Goal: Use online tool/utility: Utilize a website feature to perform a specific function

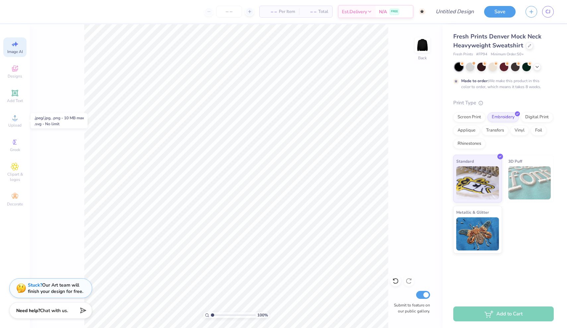
select select "4"
click at [18, 70] on icon at bounding box center [15, 69] width 8 height 8
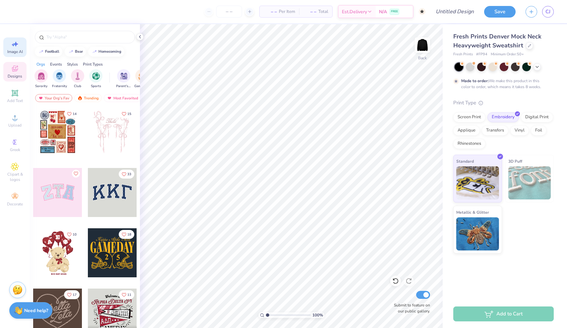
click at [18, 53] on span "Image AI" at bounding box center [15, 51] width 16 height 5
select select "4"
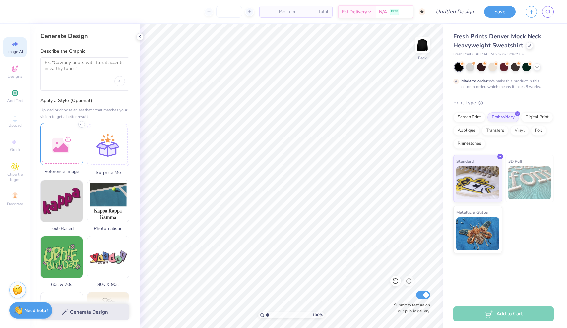
click at [65, 145] on div at bounding box center [61, 144] width 42 height 42
click at [89, 82] on div at bounding box center [84, 73] width 89 height 33
click at [84, 69] on textarea at bounding box center [85, 68] width 80 height 17
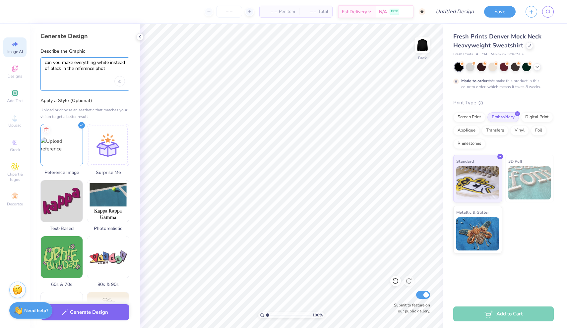
type textarea "can you make everything white instead of black in the reference photo"
click at [77, 310] on button "Generate Design" at bounding box center [84, 311] width 89 height 16
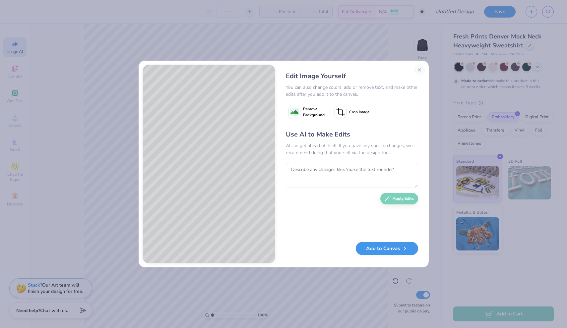
click at [381, 246] on button "Add to Canvas" at bounding box center [387, 249] width 62 height 14
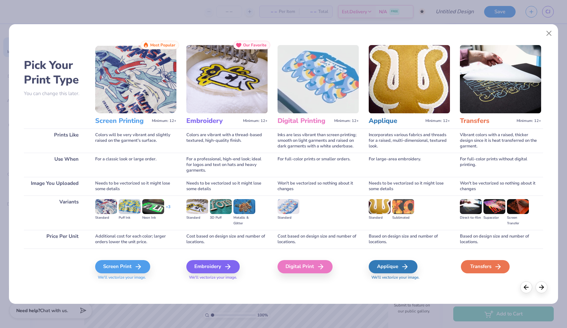
click at [488, 270] on div "Transfers" at bounding box center [485, 266] width 49 height 13
click at [491, 265] on div "Transfers" at bounding box center [485, 266] width 49 height 13
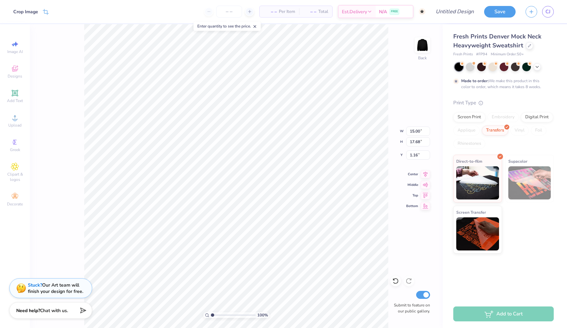
type input "6.34"
type input "7.47"
type input "11.37"
type input "15.00"
type input "17.68"
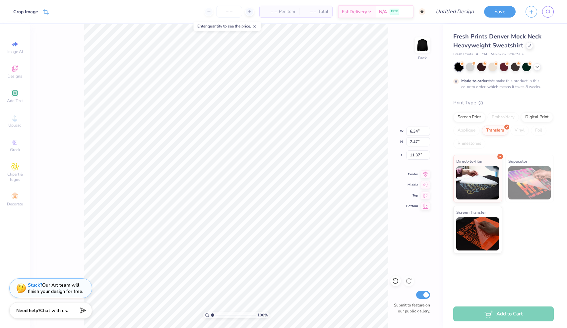
type input "1.16"
type input "0.87"
type input "4.88"
type input "5.75"
type input "4.40"
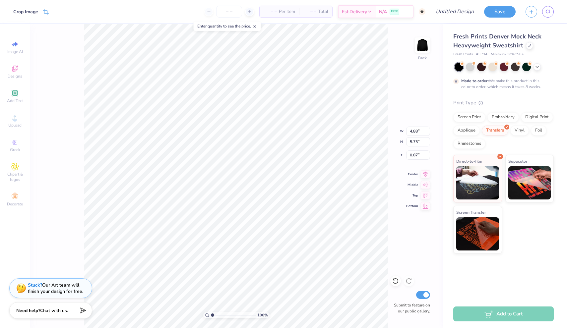
type input "5.19"
type input "3.86"
type input "4.55"
type input "1.51"
click at [473, 66] on div at bounding box center [470, 66] width 9 height 9
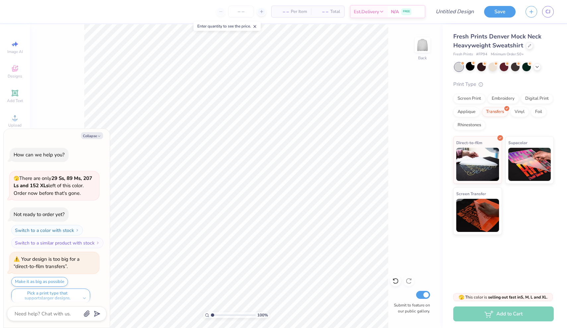
scroll to position [1062, 0]
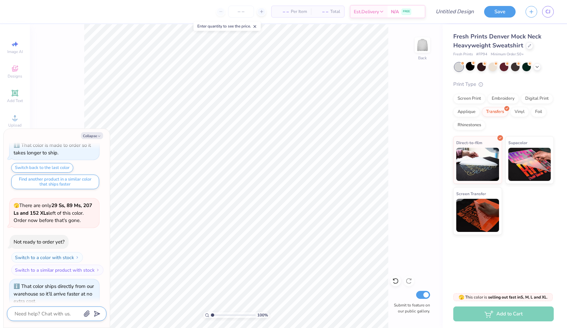
click at [56, 311] on textarea at bounding box center [47, 313] width 67 height 9
type textarea "x"
type textarea "c"
type textarea "x"
type textarea "ca"
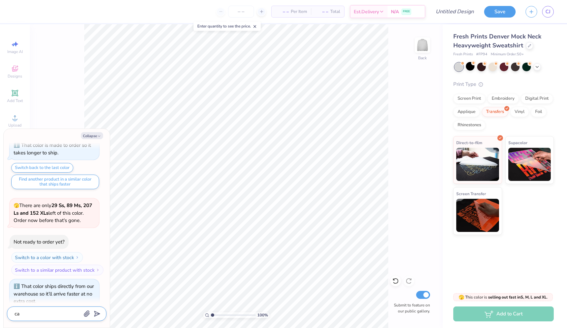
type textarea "x"
type textarea "can"
type textarea "x"
type textarea "can"
type textarea "x"
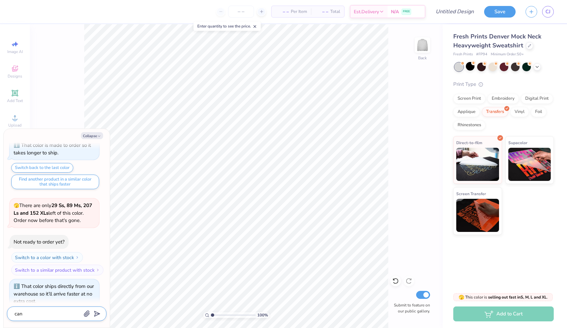
type textarea "can y"
type textarea "x"
type textarea "can yo"
type textarea "x"
type textarea "can you"
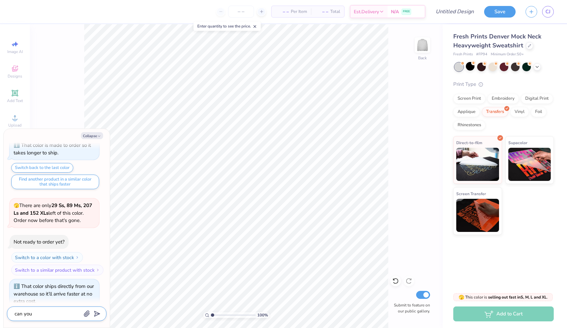
type textarea "x"
type textarea "can you"
type textarea "x"
type textarea "can you m"
type textarea "x"
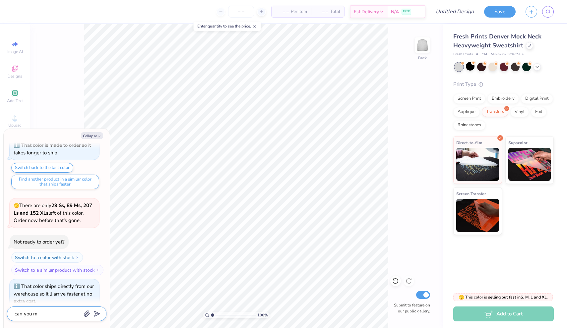
type textarea "can you ma"
type textarea "x"
type textarea "can you mak"
type textarea "x"
type textarea "can you make"
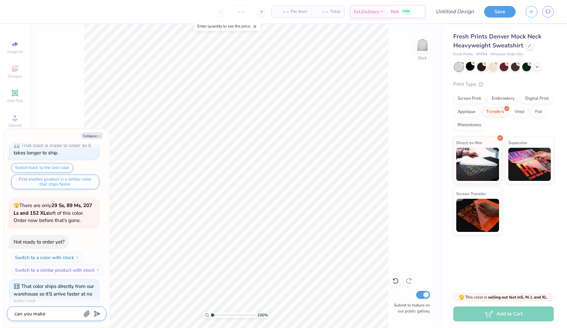
type textarea "x"
type textarea "can you make"
type textarea "x"
type textarea "can you make t"
type textarea "x"
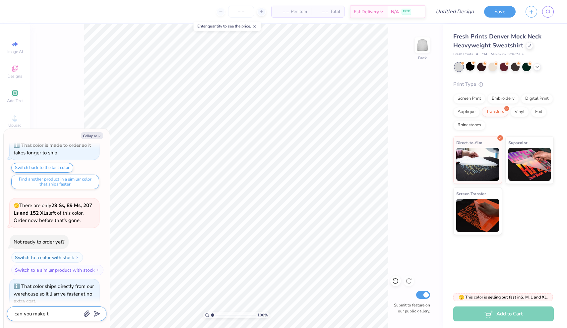
type textarea "can you make th"
type textarea "x"
type textarea "can you make the"
type textarea "x"
type textarea "can you make the"
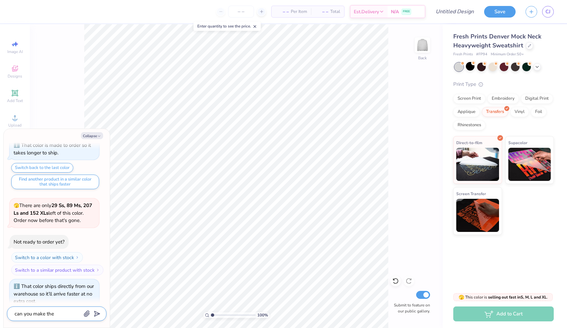
type textarea "x"
type textarea "can you make the d"
type textarea "x"
type textarea "can you make the de"
type textarea "x"
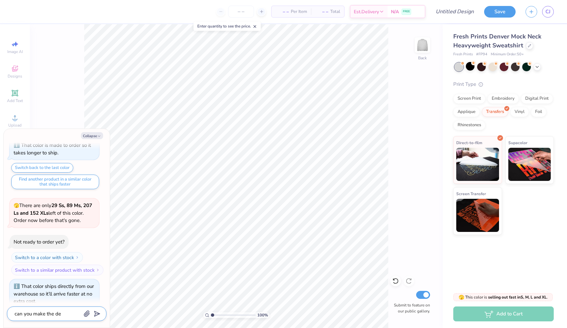
type textarea "can you make the des"
type textarea "x"
type textarea "can you make the desi"
type textarea "x"
type textarea "can you make the desig"
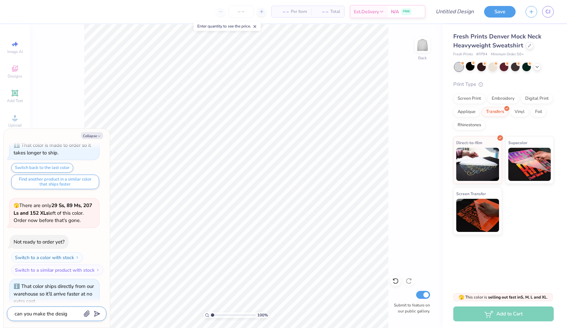
type textarea "x"
type textarea "can you make the design"
type textarea "x"
type textarea "can you make the design"
type textarea "x"
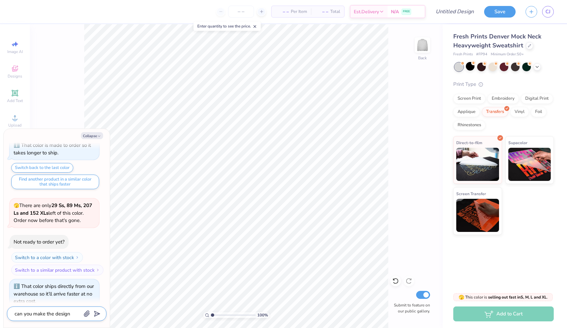
type textarea "can you make the design a"
type textarea "x"
type textarea "can you make the design al"
type textarea "x"
type textarea "can you make the design all"
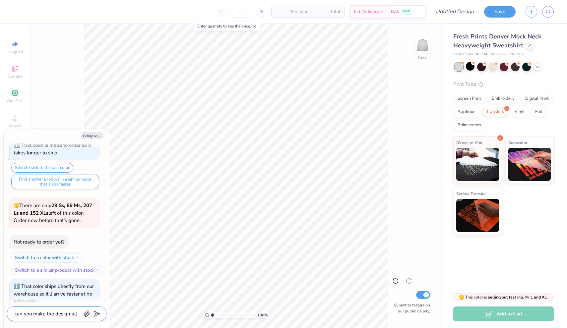
type textarea "x"
type textarea "can you make the design all"
type textarea "x"
type textarea "can you make the design all b"
type textarea "x"
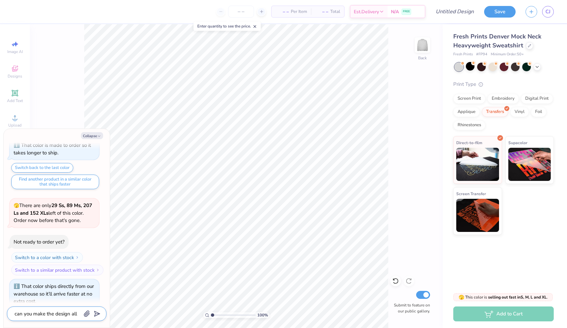
type textarea "can you make the design all bl"
type textarea "x"
type textarea "can you make the design all bla"
type textarea "x"
type textarea "can you make the design all blac"
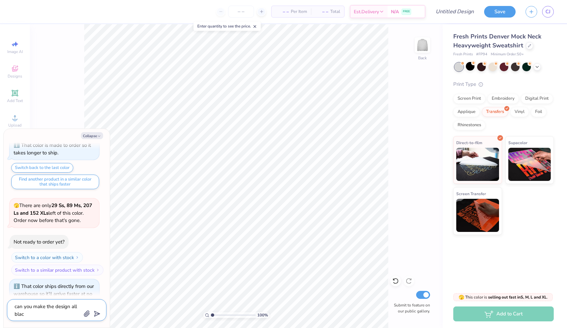
type textarea "x"
type textarea "can you make the design all black"
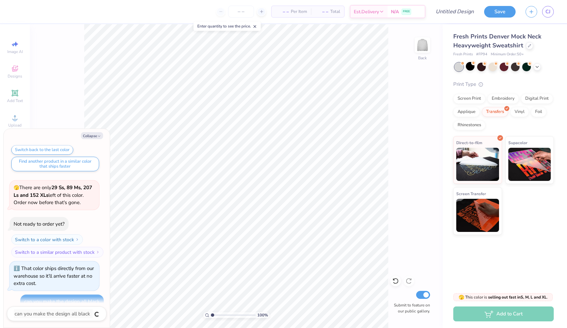
type textarea "x"
click at [93, 135] on button "Collapse" at bounding box center [92, 135] width 22 height 7
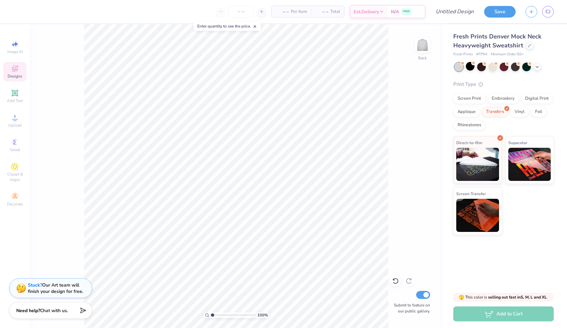
click at [19, 77] on span "Designs" at bounding box center [15, 76] width 15 height 5
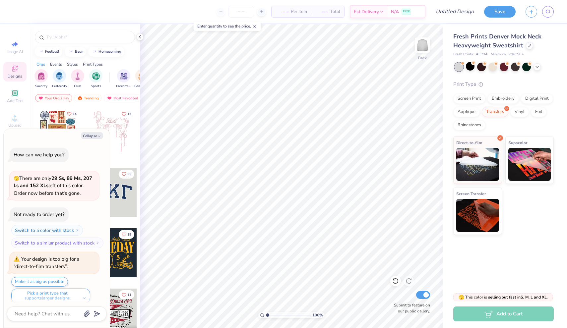
scroll to position [1111, 0]
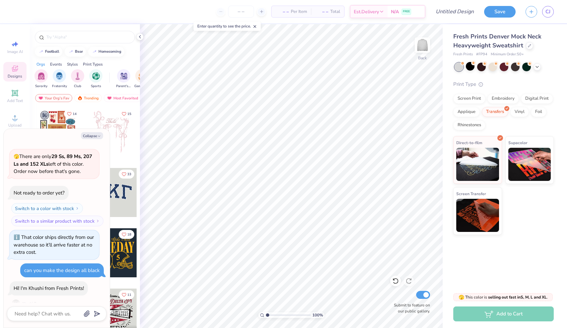
type textarea "x"
click at [19, 46] on div "Image AI" at bounding box center [14, 47] width 23 height 20
select select "4"
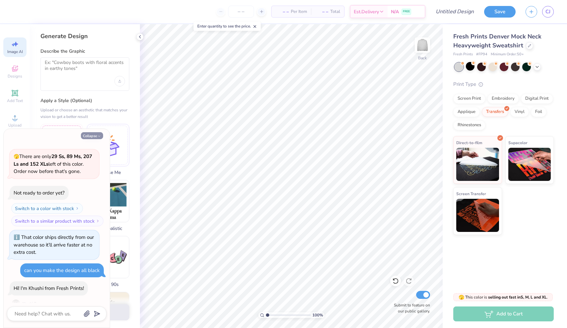
click at [94, 138] on button "Collapse" at bounding box center [92, 135] width 22 height 7
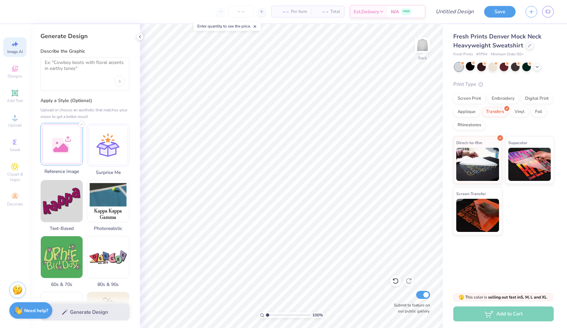
click at [69, 150] on div at bounding box center [61, 144] width 42 height 42
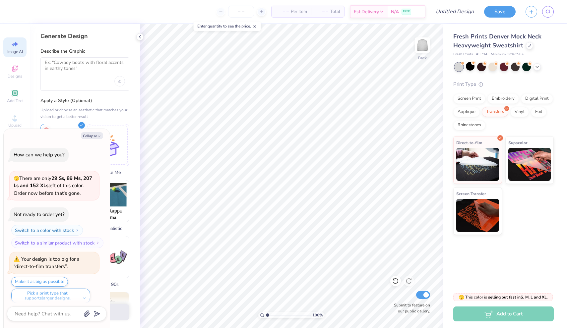
type textarea "x"
click at [87, 70] on textarea at bounding box center [85, 68] width 80 height 17
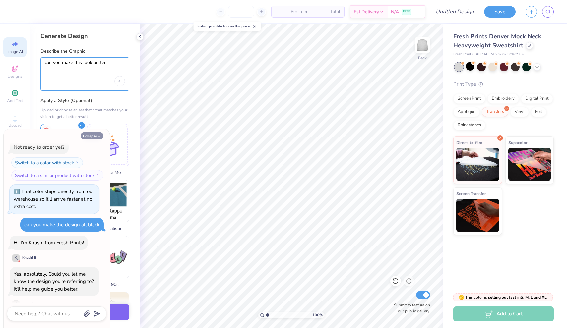
type textarea "can you make this look better"
click at [93, 134] on button "Collapse" at bounding box center [92, 135] width 22 height 7
type textarea "x"
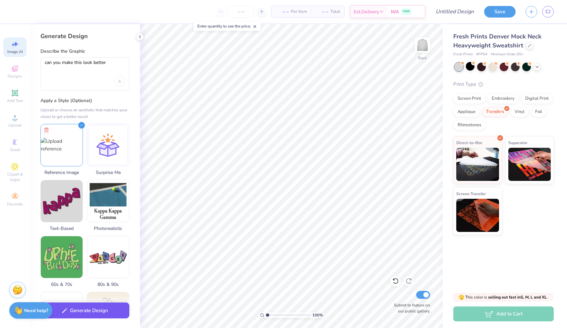
click at [112, 308] on button "Generate Design" at bounding box center [84, 311] width 89 height 16
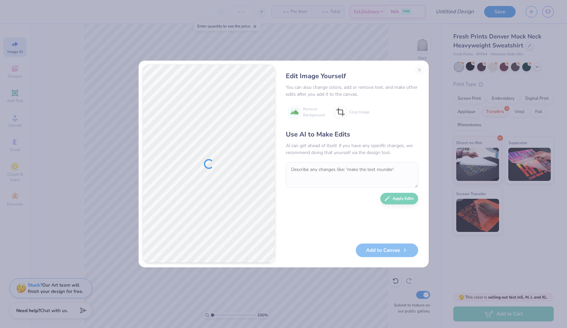
click at [419, 69] on div "Edit Image Yourself You can also change colors, add or remove text, and make ot…" at bounding box center [351, 164] width 145 height 199
click at [418, 69] on button "Close" at bounding box center [419, 70] width 11 height 11
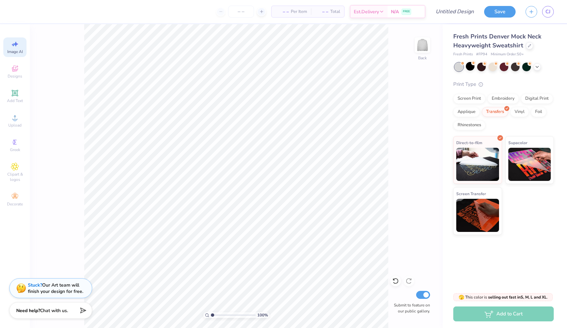
click at [15, 48] on div "Image AI" at bounding box center [14, 47] width 23 height 20
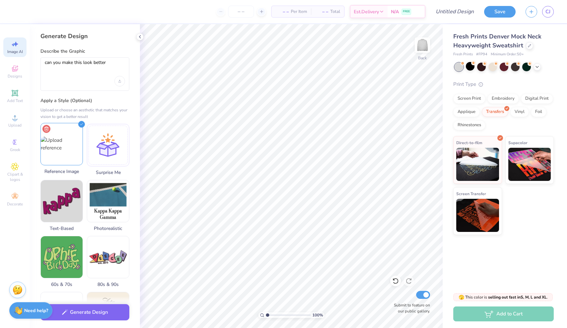
click at [45, 127] on icon at bounding box center [46, 129] width 8 height 8
click at [59, 142] on div at bounding box center [61, 144] width 42 height 42
drag, startPoint x: 106, startPoint y: 65, endPoint x: 34, endPoint y: 66, distance: 72.2
click at [34, 66] on div "Generate Design Describe the Graphic can you make this look better Apply a Styl…" at bounding box center [85, 176] width 110 height 304
type textarea "can you make this all black instead of white"
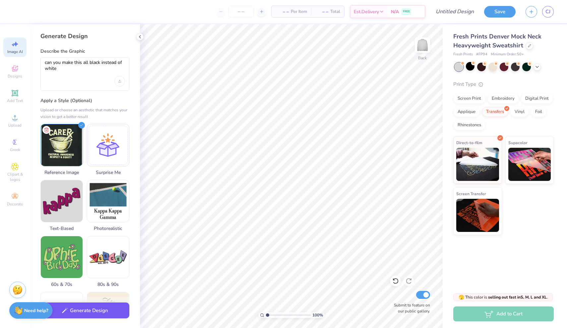
click at [107, 312] on button "Generate Design" at bounding box center [84, 311] width 89 height 16
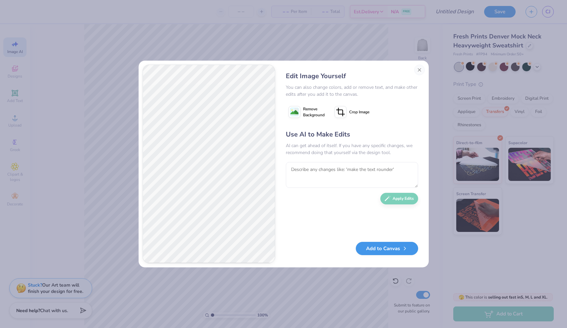
click at [384, 249] on button "Add to Canvas" at bounding box center [387, 249] width 62 height 14
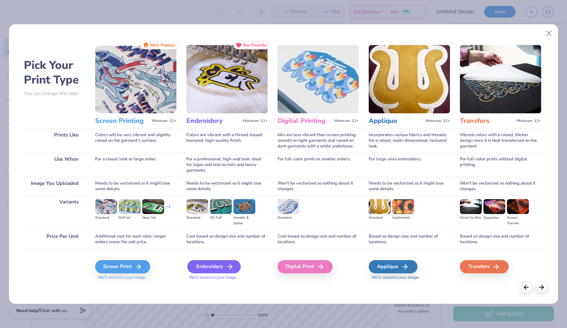
click at [228, 262] on div "Embroidery" at bounding box center [213, 266] width 53 height 13
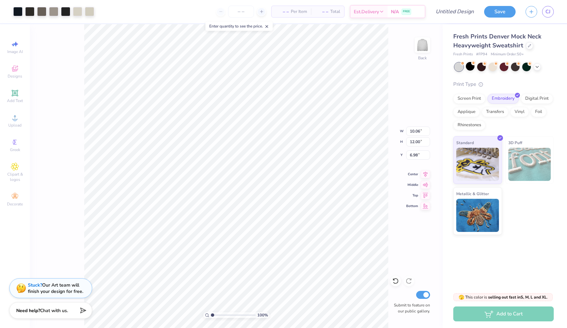
type input "4.00"
type input "1.90"
type input "4.33"
type input "5.17"
type input "1.44"
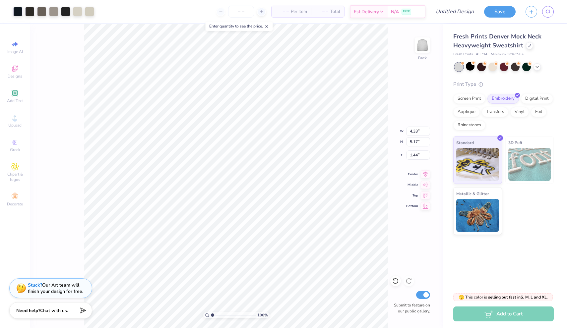
type input "1.82"
type input "4.36"
type input "5.20"
type input "4.50"
type input "5.37"
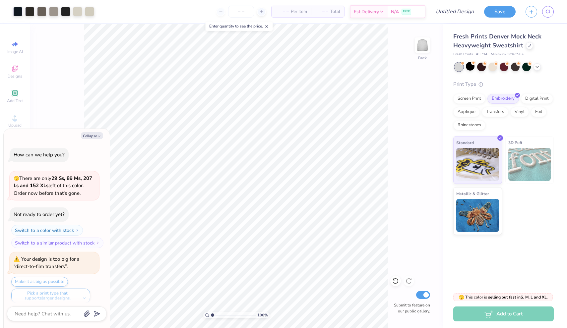
scroll to position [1188, 0]
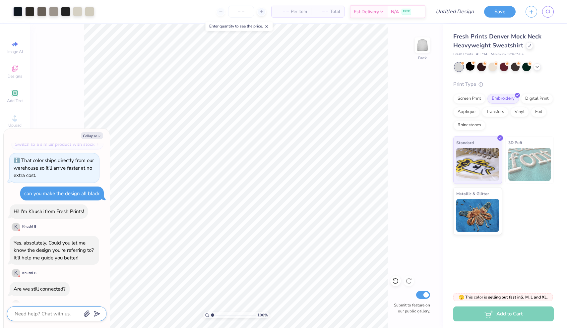
click at [56, 313] on textarea at bounding box center [47, 313] width 67 height 9
type textarea "x"
type textarea "I"
type textarea "x"
type textarea "I"
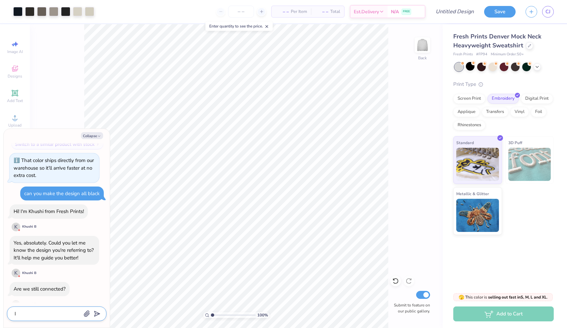
type textarea "x"
type textarea "I f"
type textarea "x"
type textarea "I fi"
type textarea "x"
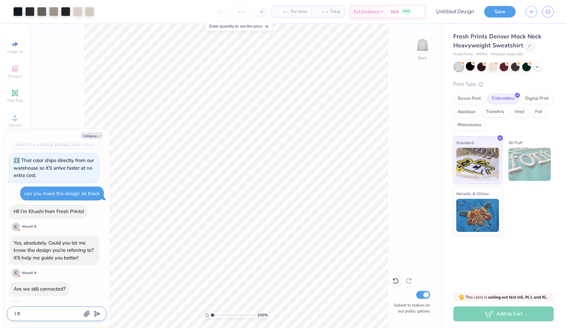
type textarea "I fig"
type textarea "x"
type textarea "I figu"
type textarea "x"
type textarea "I figur"
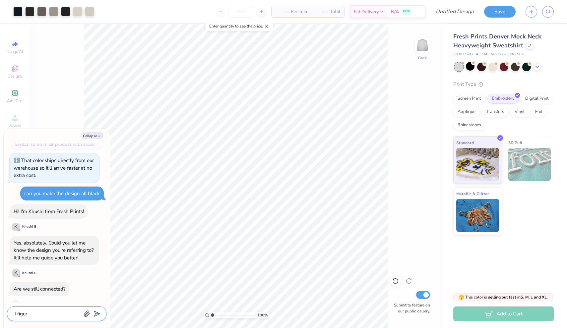
type textarea "x"
type textarea "I figure"
type textarea "x"
type textarea "I figured"
type textarea "x"
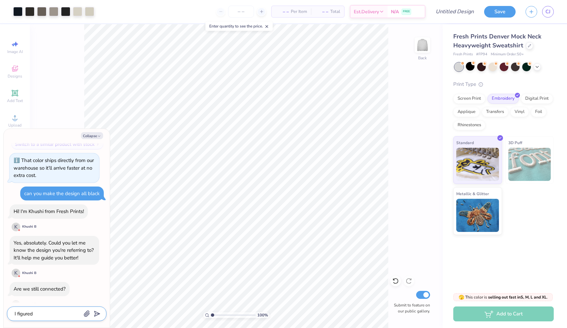
type textarea "I figured"
type textarea "x"
type textarea "I figured i"
type textarea "x"
type textarea "I figured it"
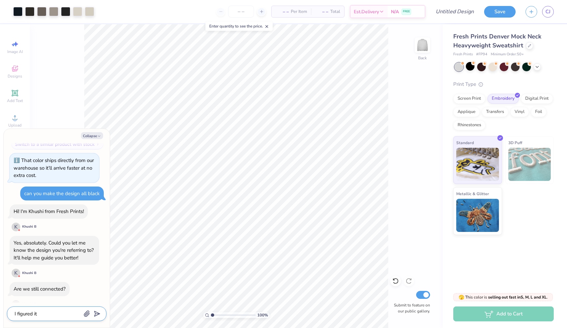
type textarea "x"
type textarea "I figured it"
type textarea "x"
type textarea "I figured it o"
type textarea "x"
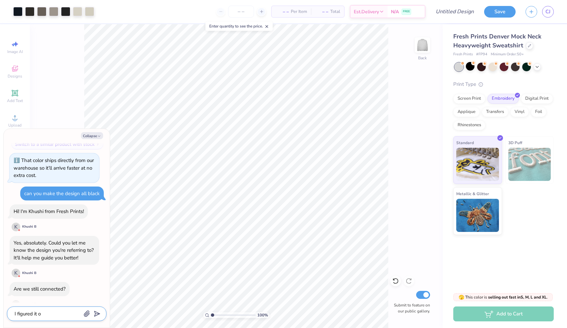
type textarea "I figured it ou"
type textarea "x"
type textarea "I figured it out"
type textarea "x"
type textarea "I figured it out,"
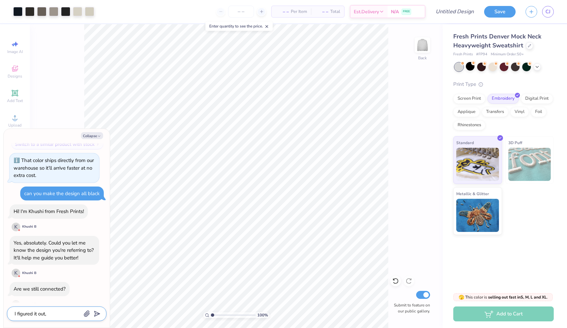
type textarea "x"
type textarea "I figured it out,"
type textarea "x"
type textarea "I figured it out, t"
type textarea "x"
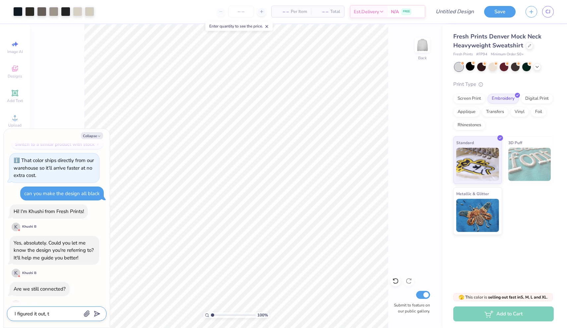
type textarea "I figured it out, th"
type textarea "x"
type textarea "I figured it out, tha"
type textarea "x"
type textarea "I figured it out, than"
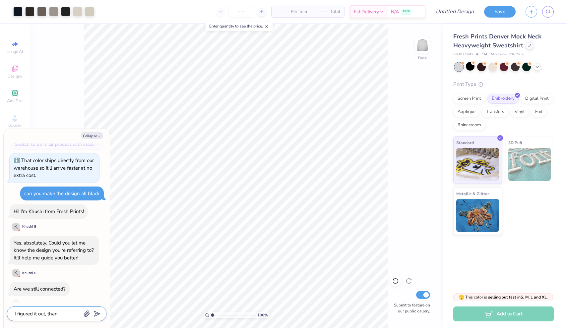
type textarea "x"
type textarea "I figured it out, thank"
type textarea "x"
type textarea "I figured it out, thanks"
type textarea "x"
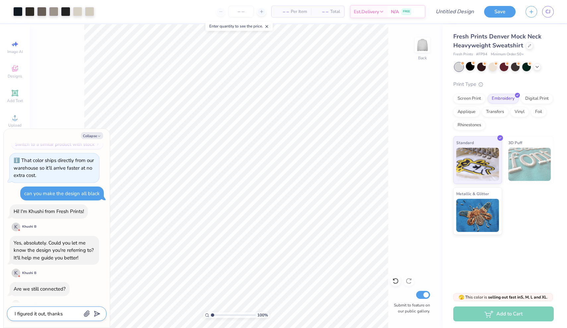
type textarea "I figured it out, thanks"
type textarea "x"
type textarea "I figured it out, thanks t"
type textarea "x"
type textarea "I figured it out, thanks [PERSON_NAME]"
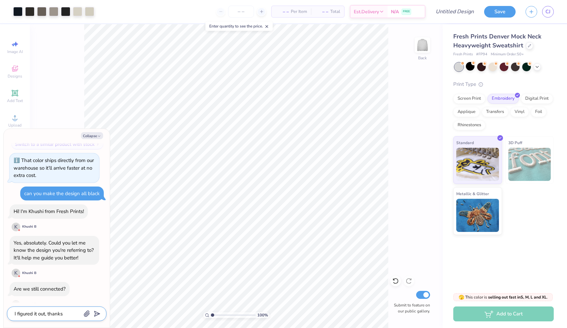
type textarea "x"
type textarea "I figured it out, thanks [PERSON_NAME]"
type textarea "x"
type textarea "I figured it out, thanks thou"
type textarea "x"
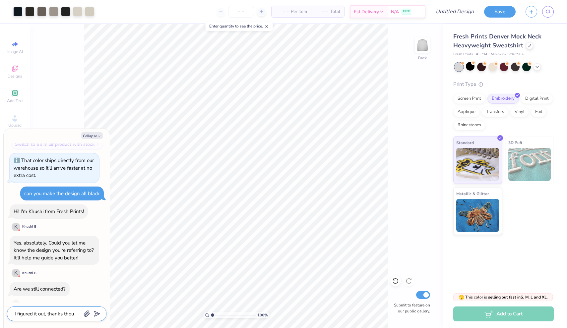
type textarea "I figured it out, thanks [PERSON_NAME]"
type textarea "x"
type textarea "I figured it out, thanks though!"
type textarea "x"
type textarea "I figured it out, thanks though!"
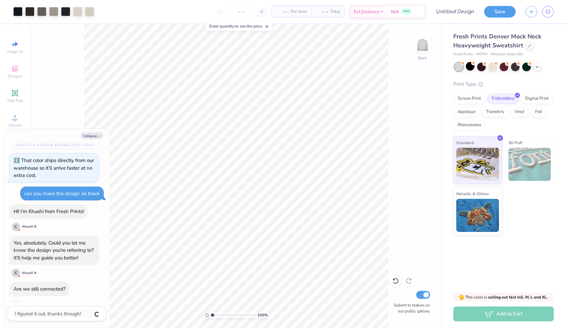
scroll to position [1206, 0]
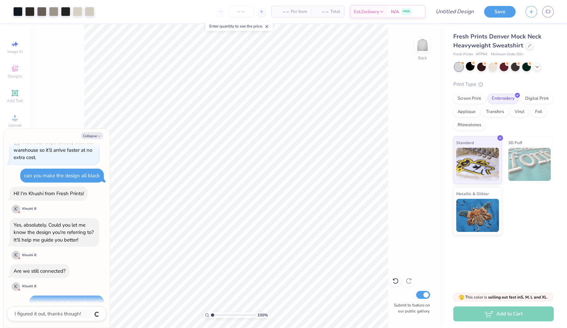
type textarea "x"
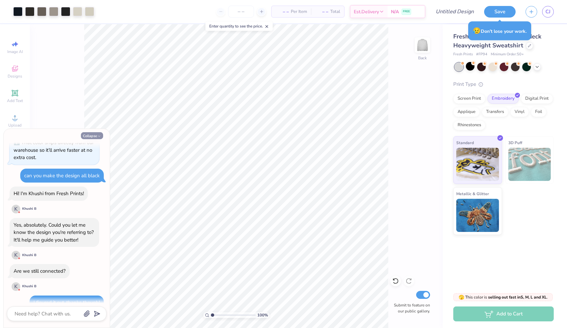
click at [94, 134] on button "Collapse" at bounding box center [92, 135] width 22 height 7
type textarea "x"
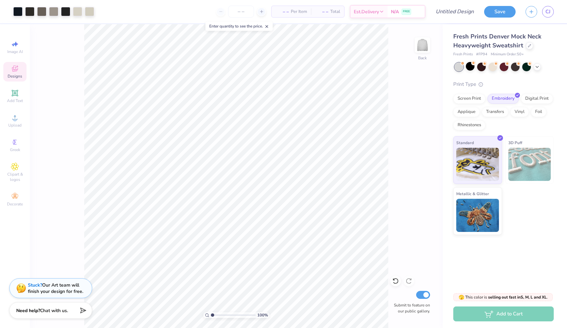
click at [19, 73] on div "Designs" at bounding box center [14, 72] width 23 height 20
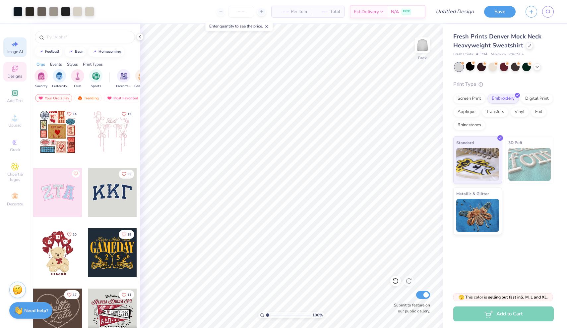
click at [15, 52] on span "Image AI" at bounding box center [15, 51] width 16 height 5
select select "4"
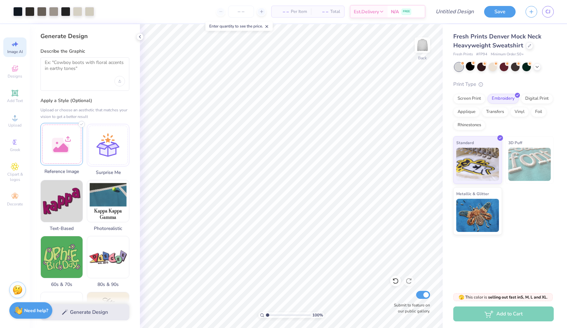
click at [64, 139] on div at bounding box center [61, 144] width 42 height 42
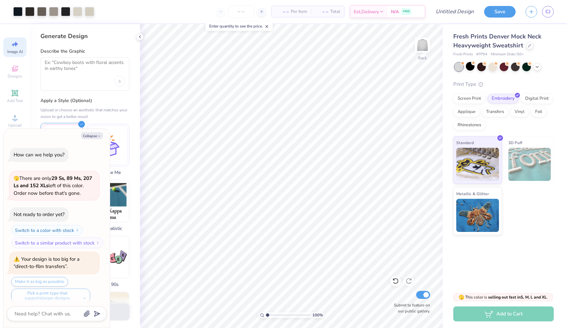
scroll to position [1244, 0]
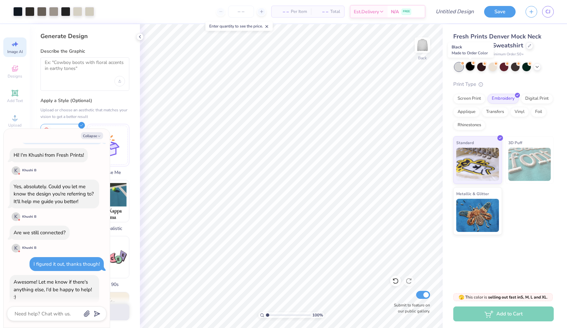
click at [471, 68] on div at bounding box center [470, 66] width 9 height 9
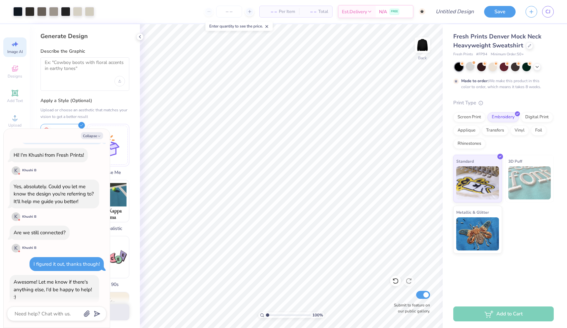
scroll to position [1299, 0]
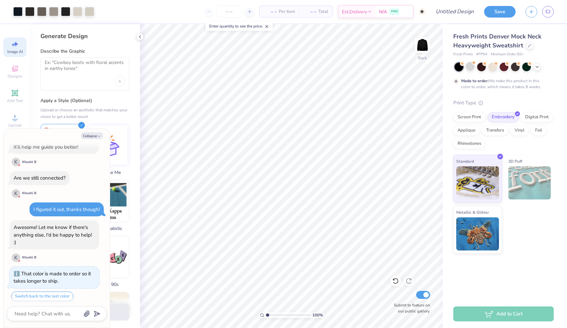
click at [459, 66] on div at bounding box center [458, 67] width 9 height 9
click at [94, 136] on button "Collapse" at bounding box center [92, 135] width 22 height 7
type textarea "x"
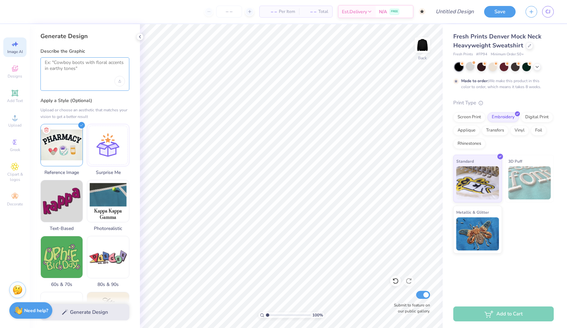
click at [84, 70] on textarea at bounding box center [85, 68] width 80 height 17
type textarea "make the reference photo look good on a black t shirt"
click at [103, 312] on button "Generate Design" at bounding box center [84, 311] width 89 height 16
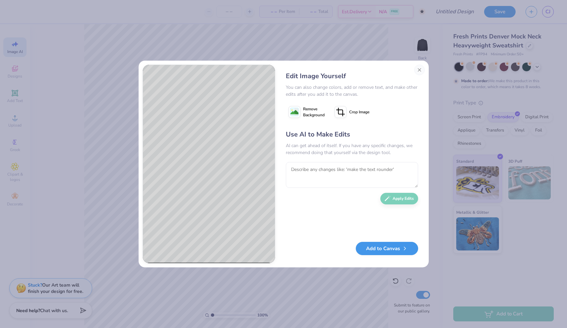
click at [371, 249] on button "Add to Canvas" at bounding box center [387, 249] width 62 height 14
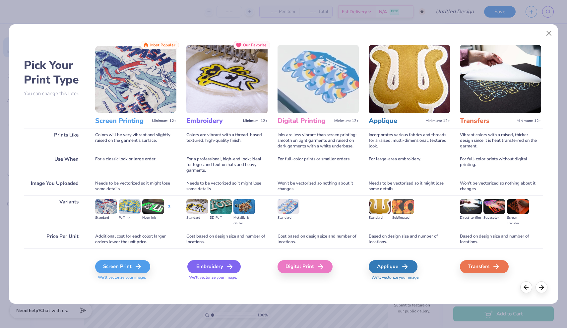
click at [209, 267] on div "Embroidery" at bounding box center [213, 266] width 53 height 13
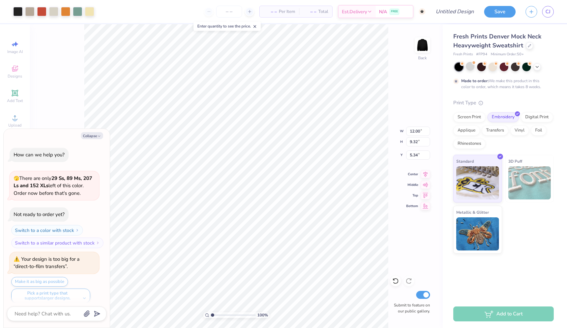
scroll to position [1353, 0]
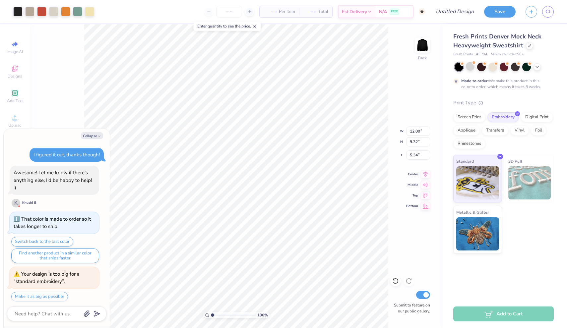
type textarea "x"
type input "3.85"
type textarea "x"
type input "3.33"
click at [368, 132] on div "100 % Back W 12.00 12.00 " H 9.32 9.32 " Y 3.33 5.34 " Center Middle Top Bottom…" at bounding box center [236, 176] width 413 height 304
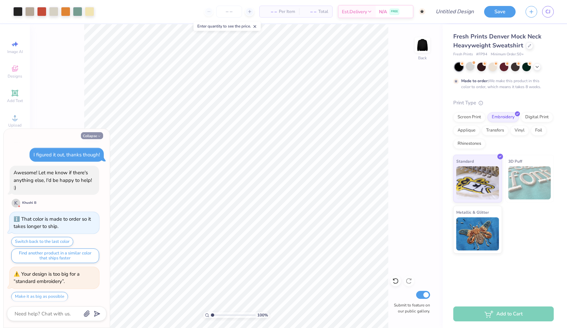
click at [84, 133] on button "Collapse" at bounding box center [92, 135] width 22 height 7
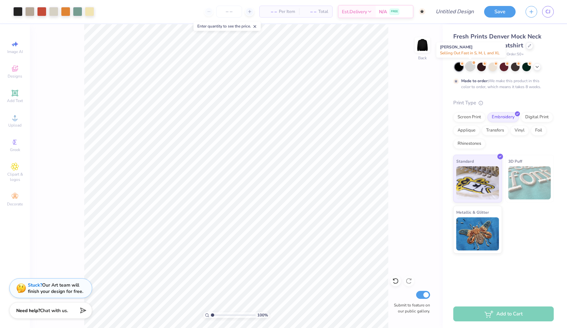
click at [467, 67] on div at bounding box center [470, 66] width 9 height 9
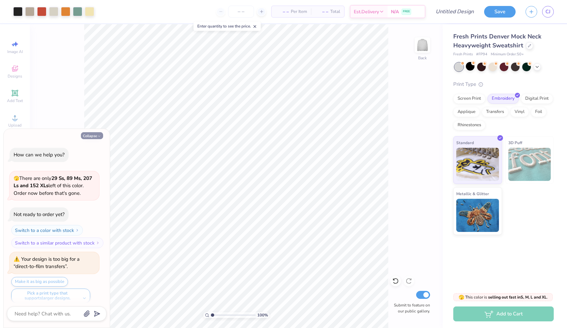
click at [95, 137] on button "Collapse" at bounding box center [92, 135] width 22 height 7
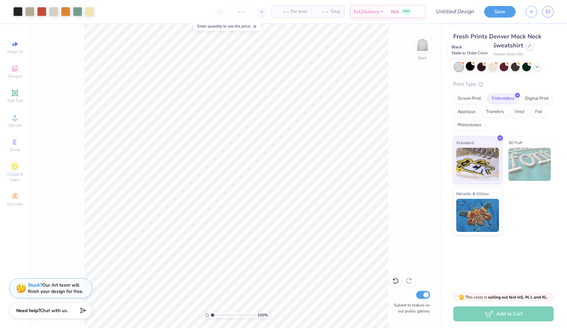
click at [468, 69] on div at bounding box center [470, 66] width 9 height 9
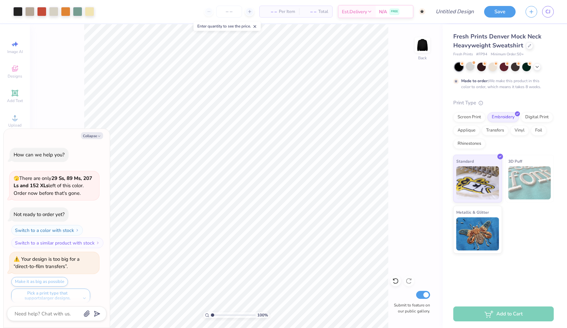
scroll to position [1526, 0]
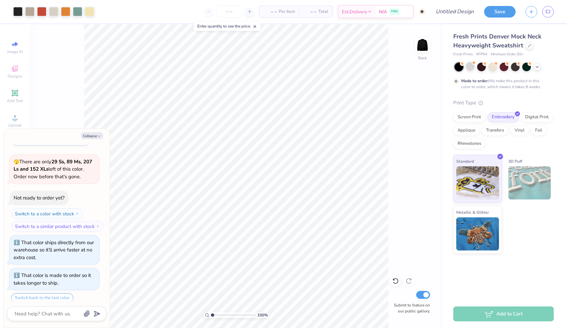
click at [459, 67] on div at bounding box center [458, 67] width 9 height 9
click at [96, 134] on button "Collapse" at bounding box center [92, 135] width 22 height 7
type textarea "x"
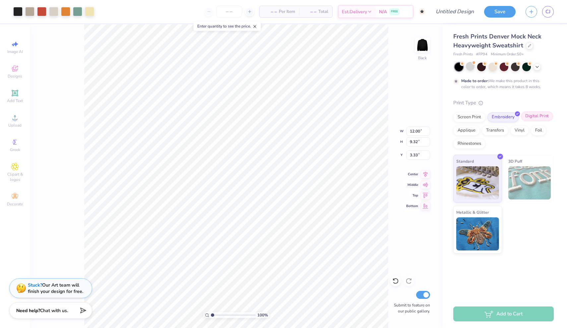
click at [538, 118] on div "Digital Print" at bounding box center [537, 116] width 32 height 10
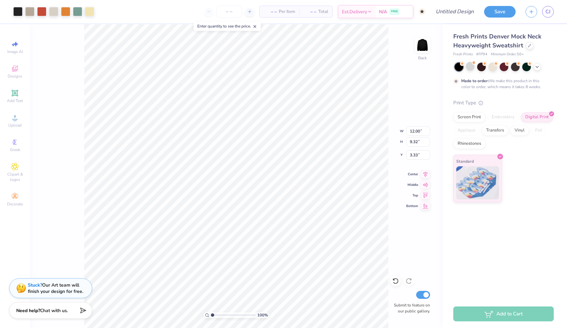
type input "12.70"
type input "9.86"
type input "14.23"
type input "11.05"
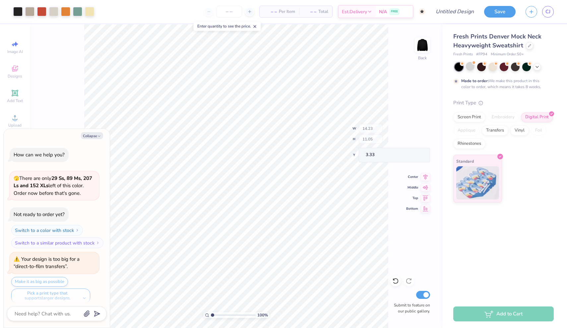
scroll to position [1581, 0]
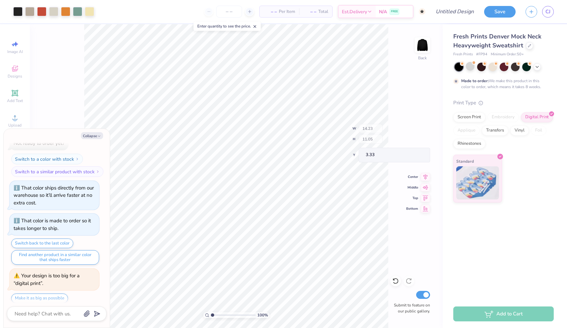
type textarea "x"
type input "3.00"
click at [98, 135] on icon "button" at bounding box center [99, 136] width 4 height 4
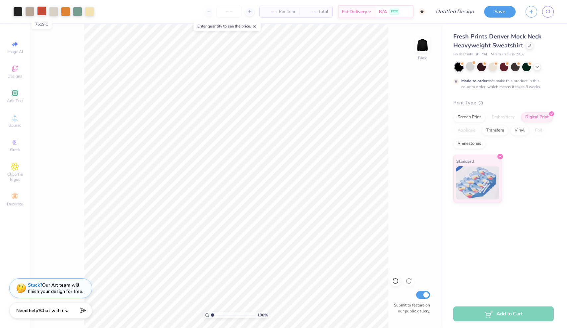
click at [40, 11] on div at bounding box center [41, 10] width 9 height 9
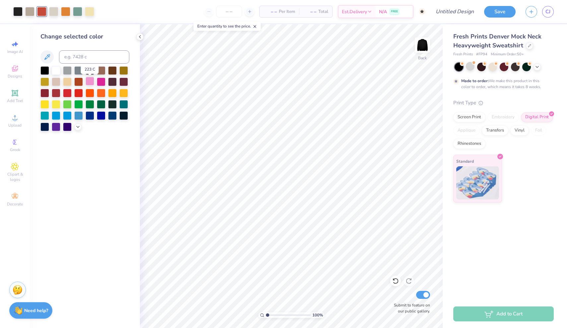
click at [90, 82] on div at bounding box center [89, 81] width 9 height 9
click at [81, 95] on div at bounding box center [78, 92] width 9 height 9
click at [65, 95] on div at bounding box center [67, 92] width 9 height 9
click at [394, 281] on icon at bounding box center [395, 281] width 7 height 7
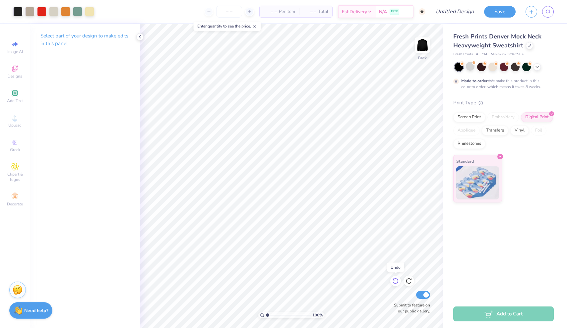
click at [394, 281] on icon at bounding box center [395, 281] width 7 height 7
click at [396, 281] on icon at bounding box center [395, 281] width 7 height 7
click at [15, 9] on div at bounding box center [17, 10] width 9 height 9
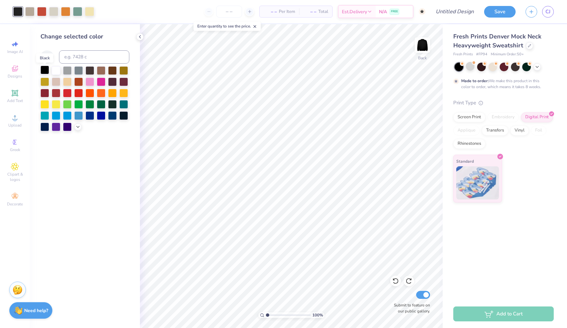
click at [44, 70] on div at bounding box center [44, 70] width 9 height 9
click at [77, 71] on div at bounding box center [78, 70] width 9 height 9
click at [46, 74] on div at bounding box center [44, 70] width 9 height 9
click at [140, 38] on icon at bounding box center [139, 36] width 5 height 5
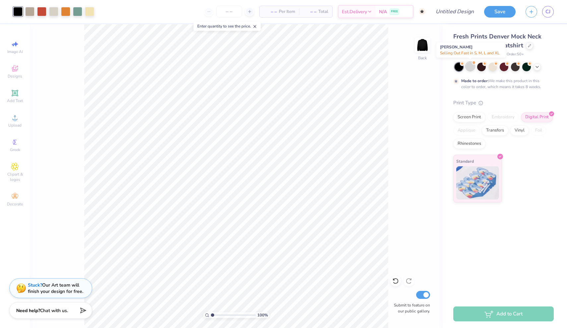
click at [470, 65] on div at bounding box center [470, 66] width 9 height 9
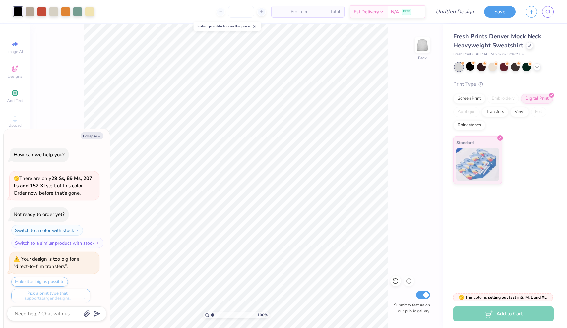
scroll to position [1699, 0]
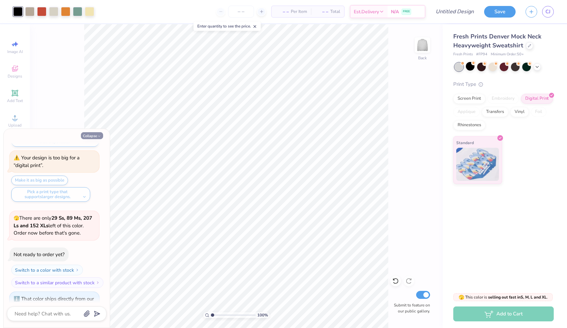
click at [98, 137] on icon "button" at bounding box center [99, 136] width 4 height 4
type textarea "x"
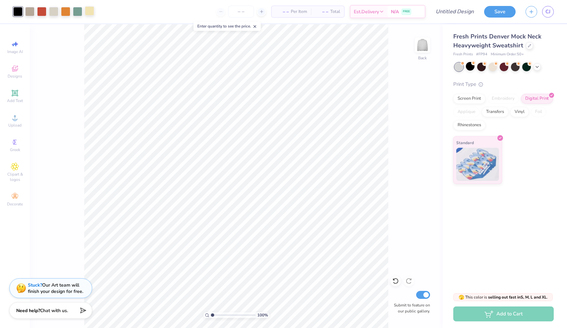
click at [91, 10] on div at bounding box center [89, 10] width 9 height 9
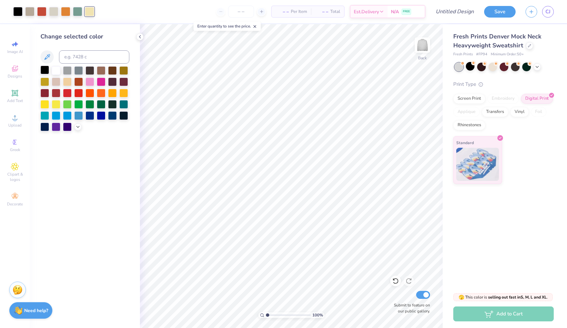
click at [44, 70] on div at bounding box center [44, 70] width 9 height 9
click at [56, 13] on div at bounding box center [53, 10] width 9 height 9
click at [45, 70] on div at bounding box center [44, 70] width 9 height 9
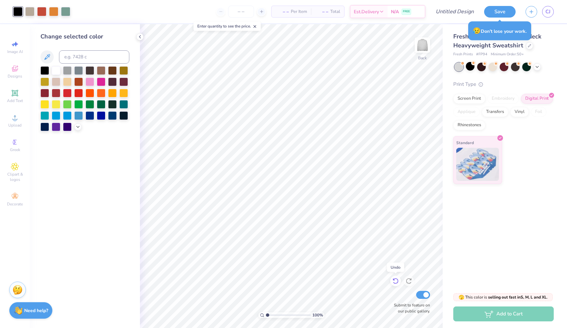
click at [394, 281] on icon at bounding box center [395, 281] width 7 height 7
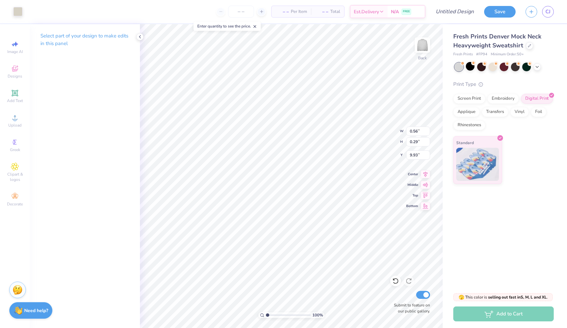
type input "15.58"
type input "3.15"
type input "1.64"
click at [394, 281] on icon at bounding box center [395, 281] width 7 height 7
type input "9.04"
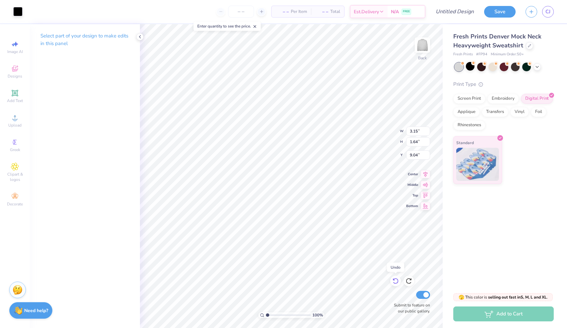
click at [395, 280] on icon at bounding box center [395, 281] width 7 height 7
type input "15.31"
click at [397, 284] on icon at bounding box center [395, 281] width 7 height 7
click at [141, 35] on icon at bounding box center [139, 36] width 5 height 5
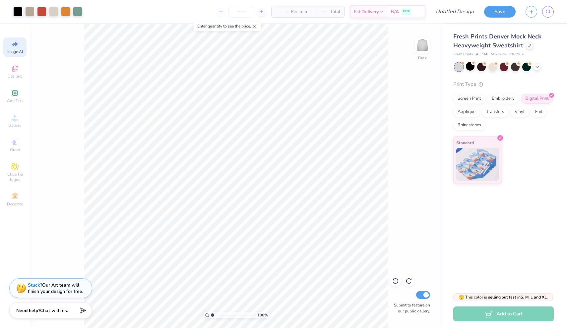
click at [20, 48] on div "Image AI" at bounding box center [14, 47] width 23 height 20
select select "4"
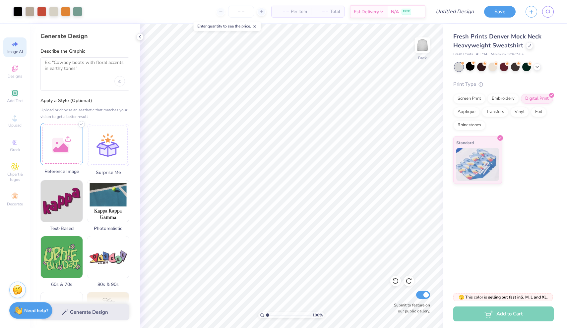
click at [62, 134] on div at bounding box center [61, 144] width 42 height 42
click at [88, 79] on div at bounding box center [84, 73] width 89 height 33
click at [81, 62] on textarea at bounding box center [85, 68] width 80 height 17
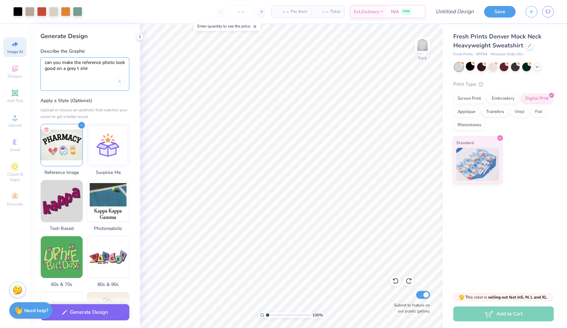
type textarea "can you make the reference photo look good on a grey t shirt"
click at [87, 308] on button "Generate Design" at bounding box center [84, 311] width 89 height 16
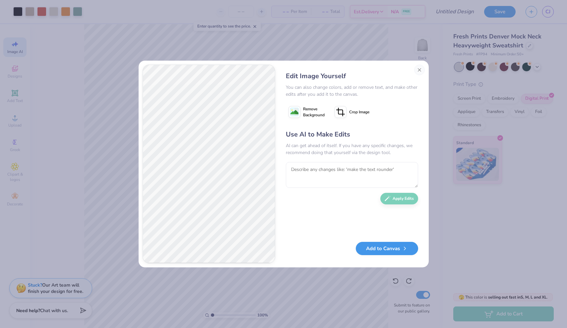
click at [386, 246] on button "Add to Canvas" at bounding box center [387, 249] width 62 height 14
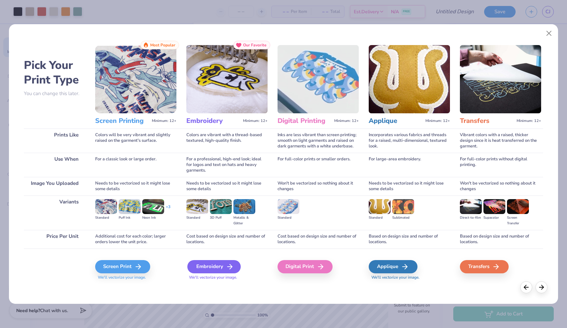
click at [220, 266] on div "Embroidery" at bounding box center [213, 266] width 53 height 13
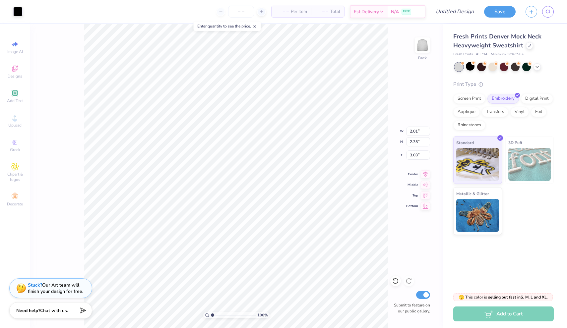
type input "12.00"
type input "7.94"
type input "6.03"
click at [398, 281] on icon at bounding box center [395, 281] width 7 height 7
type input "13.09"
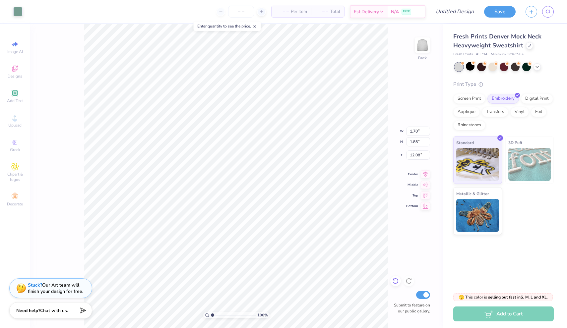
type input "12.17"
click at [395, 279] on icon at bounding box center [395, 281] width 6 height 6
click at [17, 51] on span "Image AI" at bounding box center [15, 51] width 16 height 5
select select "4"
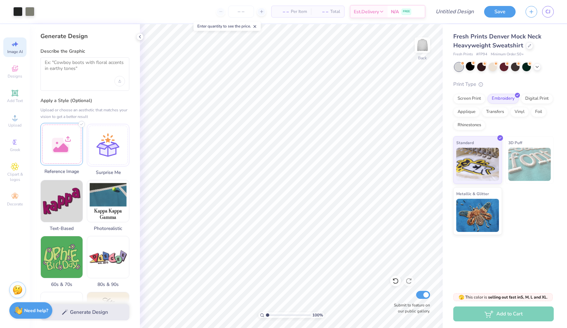
click at [60, 140] on div at bounding box center [61, 144] width 42 height 42
click at [86, 73] on textarea at bounding box center [85, 68] width 80 height 17
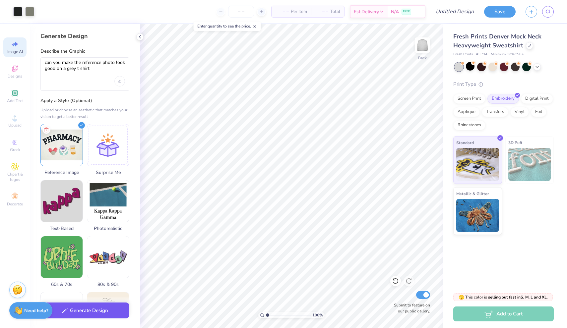
click at [81, 311] on button "Generate Design" at bounding box center [84, 311] width 89 height 16
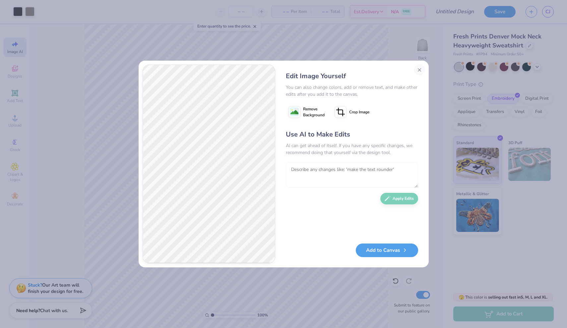
click at [317, 176] on textarea at bounding box center [352, 175] width 132 height 26
click at [393, 198] on button "Apply Edits" at bounding box center [399, 197] width 38 height 12
click at [418, 70] on button "Close" at bounding box center [419, 70] width 11 height 11
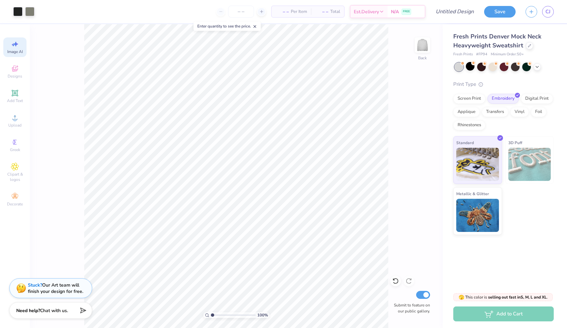
click at [18, 52] on span "Image AI" at bounding box center [15, 51] width 16 height 5
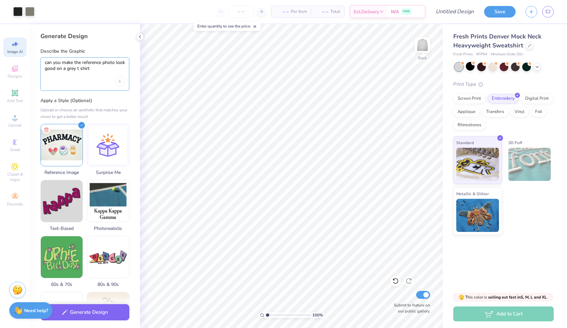
drag, startPoint x: 91, startPoint y: 70, endPoint x: 78, endPoint y: 70, distance: 13.6
click at [78, 70] on textarea "can you make the reference photo look good on a grey t shirt" at bounding box center [85, 68] width 80 height 17
click at [102, 311] on button "Generate Design" at bounding box center [84, 311] width 89 height 16
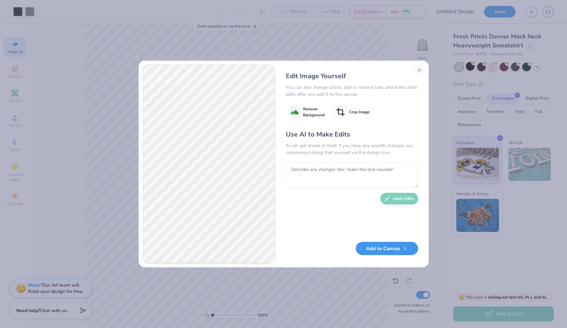
click at [385, 249] on button "Add to Canvas" at bounding box center [387, 249] width 62 height 14
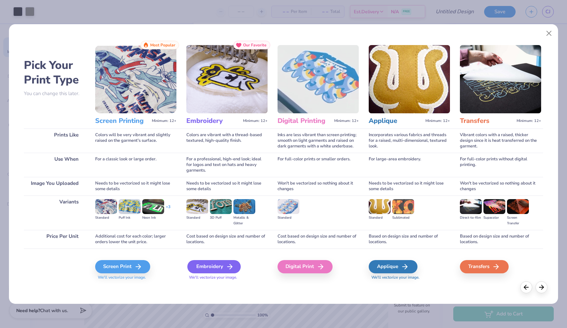
click at [234, 266] on div "Embroidery" at bounding box center [213, 266] width 53 height 13
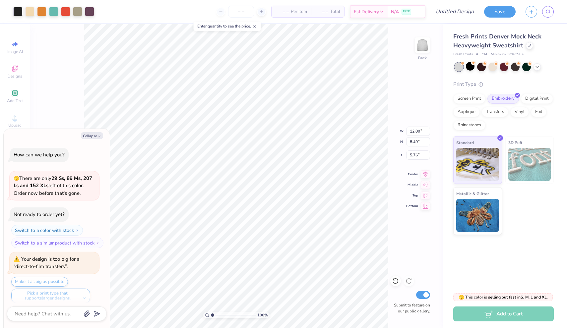
scroll to position [1753, 0]
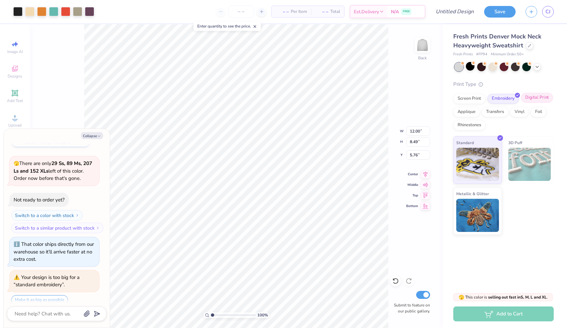
click at [544, 96] on div "Digital Print" at bounding box center [537, 98] width 32 height 10
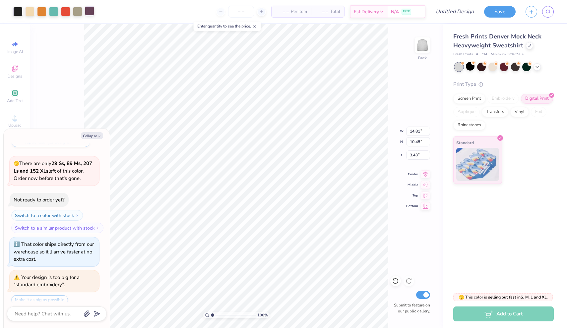
click at [89, 13] on div at bounding box center [89, 10] width 9 height 9
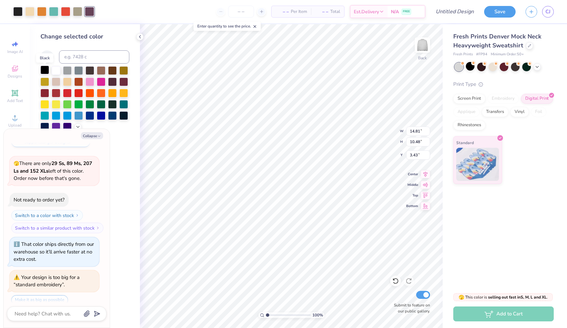
click at [47, 72] on div at bounding box center [44, 70] width 9 height 9
click at [80, 72] on div at bounding box center [78, 70] width 9 height 9
click at [68, 70] on div at bounding box center [67, 70] width 9 height 9
click at [139, 35] on icon at bounding box center [139, 36] width 5 height 5
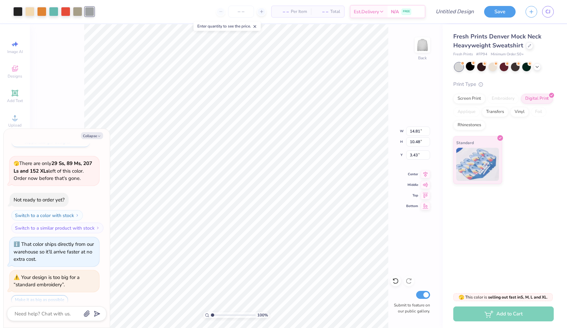
click at [98, 132] on div "Collapse How can we help you? 🫣 There are only 29 Ss, 89 Ms, 207 Ls and 152 XLs…" at bounding box center [57, 228] width 106 height 199
click at [94, 135] on button "Collapse" at bounding box center [92, 135] width 22 height 7
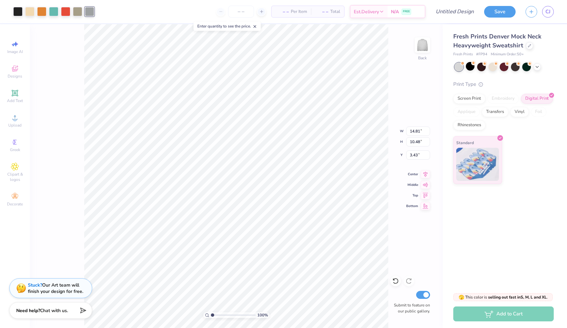
click at [66, 128] on div "100 % Back W 14.81 14.81 " H 10.48 10.48 " Y 3.43 3.43 " Center Middle Top Bott…" at bounding box center [236, 176] width 413 height 304
click at [103, 11] on div at bounding box center [101, 10] width 9 height 9
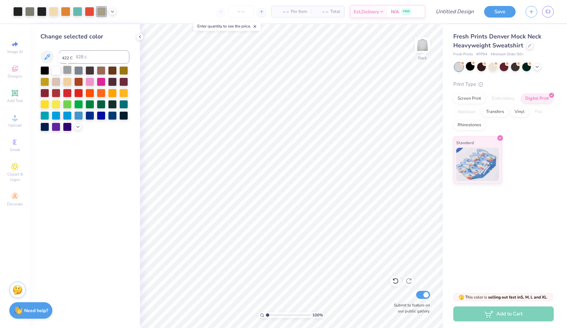
click at [70, 71] on div at bounding box center [67, 70] width 9 height 9
click at [396, 285] on div at bounding box center [395, 281] width 11 height 11
click at [29, 13] on div at bounding box center [29, 10] width 9 height 9
click at [70, 73] on div at bounding box center [67, 70] width 9 height 9
click at [48, 71] on div at bounding box center [44, 70] width 9 height 9
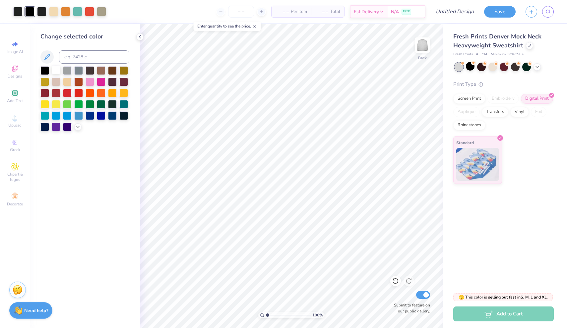
click at [57, 73] on div at bounding box center [56, 70] width 9 height 9
click at [55, 83] on div at bounding box center [56, 81] width 9 height 9
click at [141, 36] on icon at bounding box center [139, 36] width 5 height 5
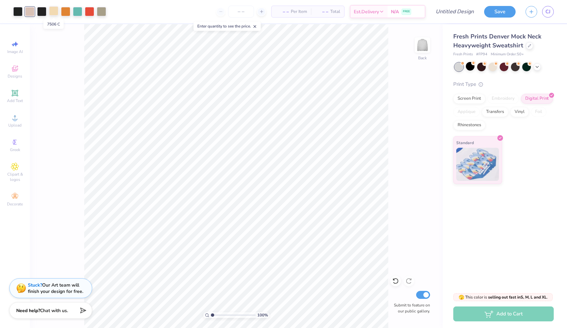
click at [53, 11] on div at bounding box center [53, 10] width 9 height 9
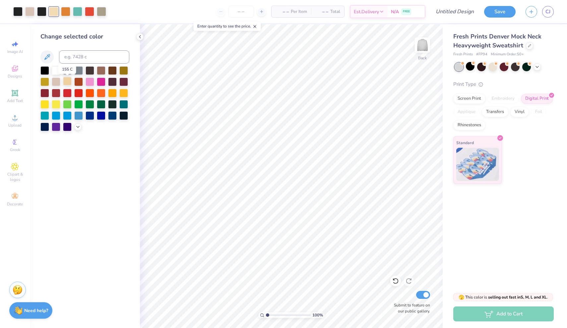
click at [66, 80] on div at bounding box center [67, 81] width 9 height 9
click at [70, 72] on div at bounding box center [67, 70] width 9 height 9
click at [396, 281] on icon at bounding box center [395, 281] width 7 height 7
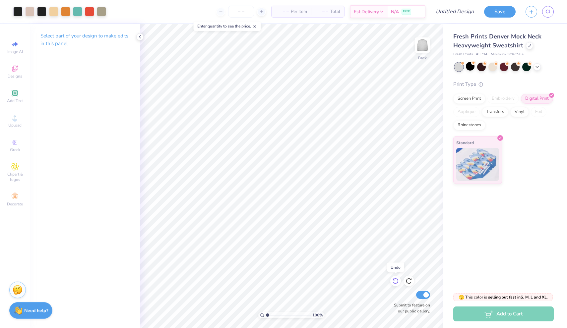
click at [396, 281] on icon at bounding box center [395, 281] width 7 height 7
click at [53, 12] on div at bounding box center [53, 10] width 9 height 9
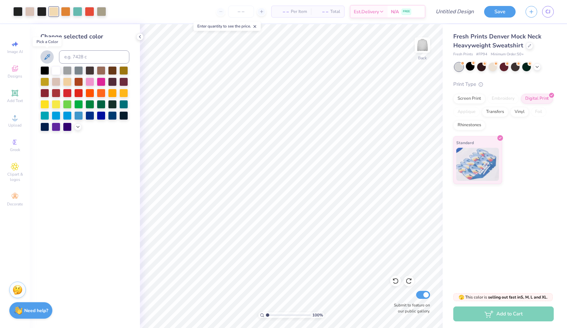
click at [49, 58] on icon at bounding box center [47, 57] width 8 height 8
click at [76, 128] on icon at bounding box center [77, 126] width 5 height 5
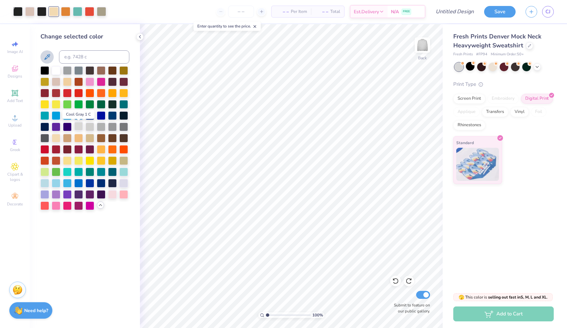
click at [81, 128] on div at bounding box center [78, 126] width 9 height 9
click at [88, 128] on div at bounding box center [89, 126] width 9 height 9
click at [102, 128] on div at bounding box center [101, 126] width 9 height 9
click at [78, 127] on div at bounding box center [78, 126] width 9 height 9
click at [94, 126] on div at bounding box center [89, 126] width 9 height 9
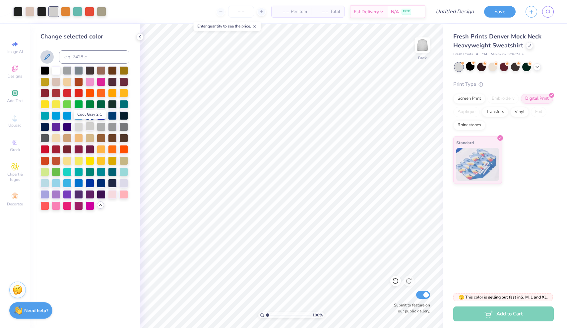
click at [94, 126] on div at bounding box center [89, 126] width 9 height 9
click at [101, 124] on div at bounding box center [101, 126] width 9 height 9
click at [69, 80] on div at bounding box center [67, 81] width 9 height 9
click at [57, 83] on div at bounding box center [56, 81] width 9 height 9
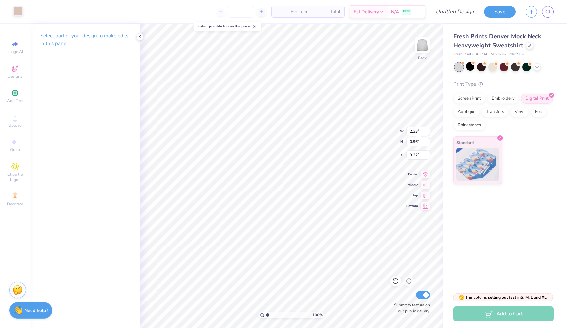
click at [17, 13] on div at bounding box center [17, 10] width 9 height 9
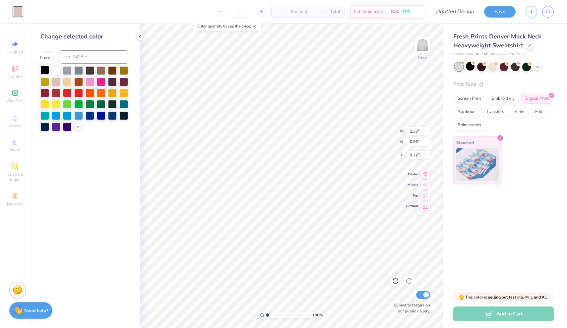
click at [44, 68] on div at bounding box center [44, 70] width 9 height 9
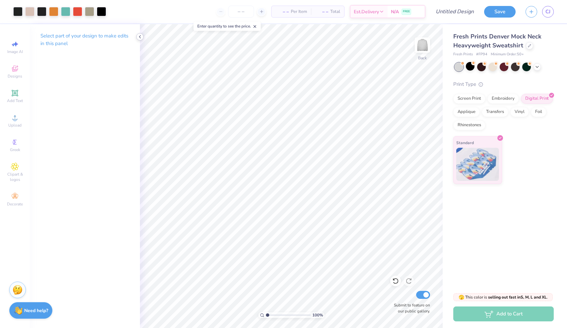
click at [140, 35] on icon at bounding box center [139, 36] width 5 height 5
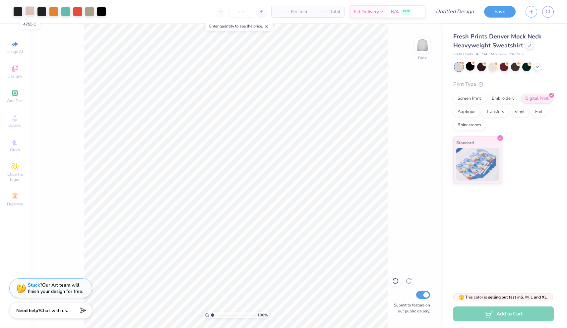
click at [32, 9] on div at bounding box center [29, 10] width 9 height 9
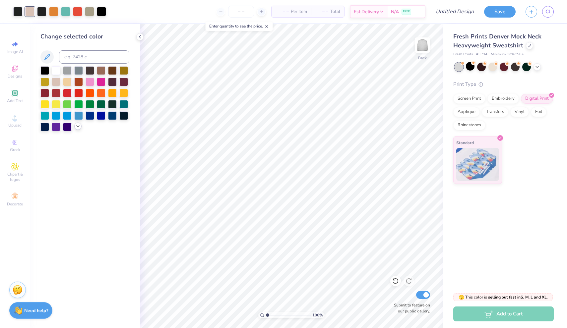
click at [79, 128] on icon at bounding box center [77, 126] width 5 height 5
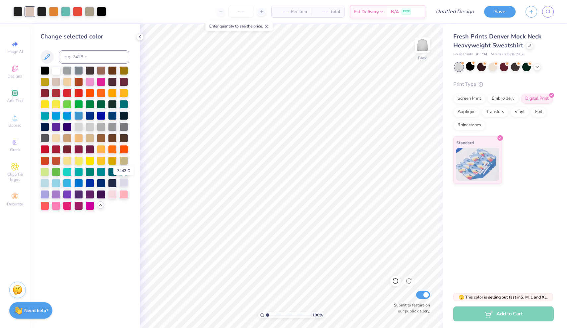
click at [123, 181] on div at bounding box center [123, 182] width 9 height 9
click at [58, 138] on div at bounding box center [56, 137] width 9 height 9
click at [78, 125] on div at bounding box center [78, 126] width 9 height 9
click at [140, 36] on icon at bounding box center [139, 36] width 5 height 5
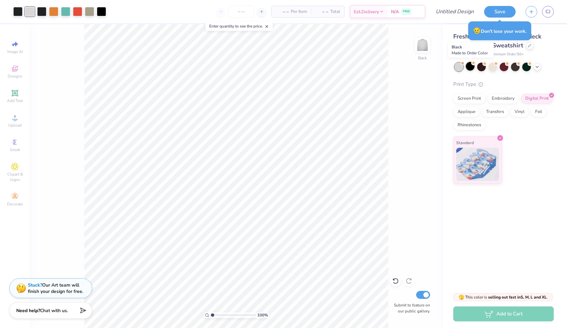
click at [470, 66] on div at bounding box center [470, 66] width 9 height 9
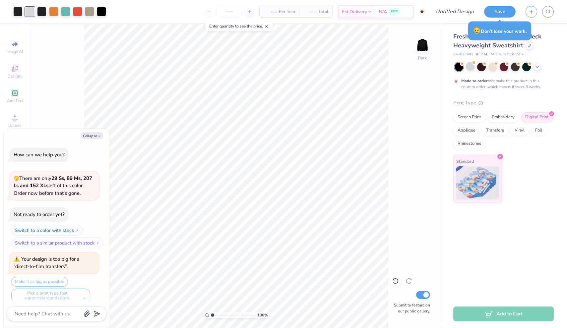
scroll to position [1808, 0]
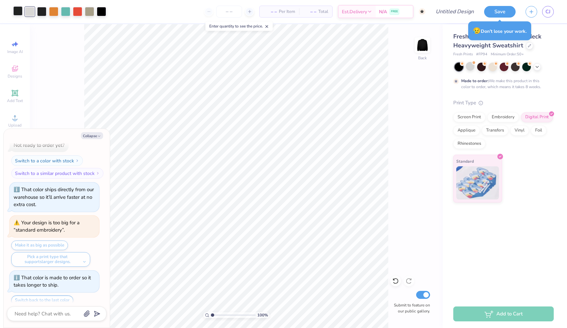
click at [20, 10] on div at bounding box center [17, 10] width 9 height 9
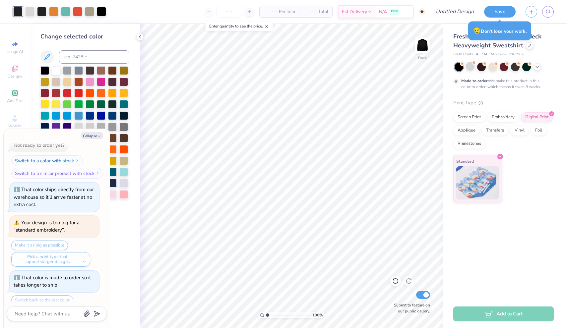
click at [46, 105] on div at bounding box center [44, 103] width 9 height 9
click at [41, 10] on div at bounding box center [41, 10] width 9 height 9
click at [44, 104] on div at bounding box center [44, 103] width 9 height 9
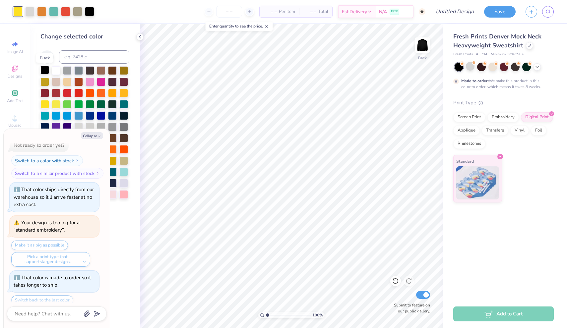
click at [45, 71] on div at bounding box center [44, 70] width 9 height 9
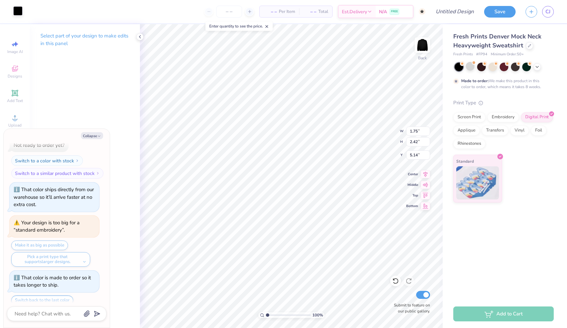
click at [17, 11] on div at bounding box center [17, 10] width 9 height 9
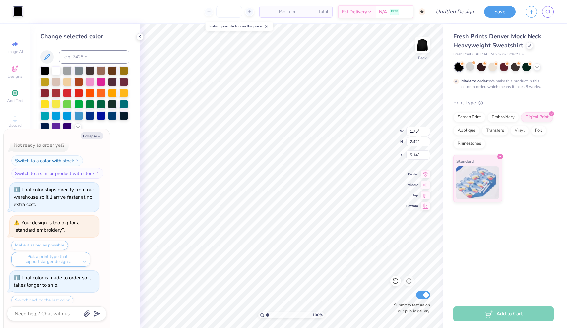
click at [57, 106] on div at bounding box center [56, 103] width 9 height 9
click at [46, 105] on div at bounding box center [44, 103] width 9 height 9
click at [91, 134] on button "Collapse" at bounding box center [92, 135] width 22 height 7
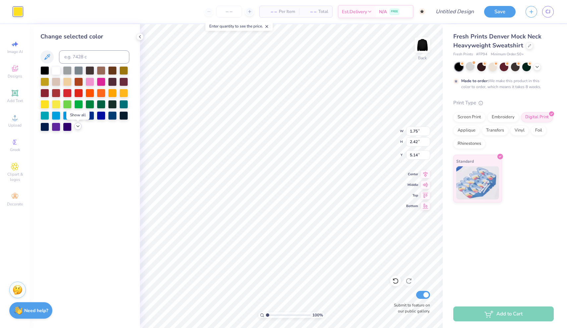
click at [78, 127] on polyline at bounding box center [78, 126] width 3 height 1
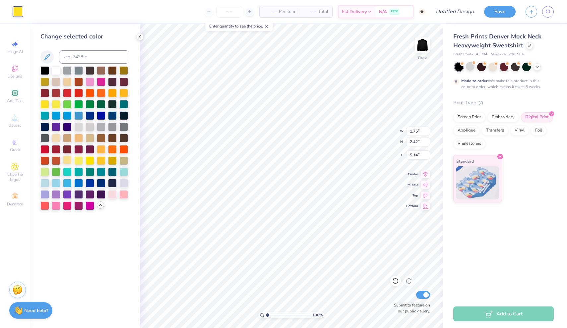
click at [71, 162] on div at bounding box center [67, 160] width 9 height 9
click at [68, 84] on div at bounding box center [67, 81] width 9 height 9
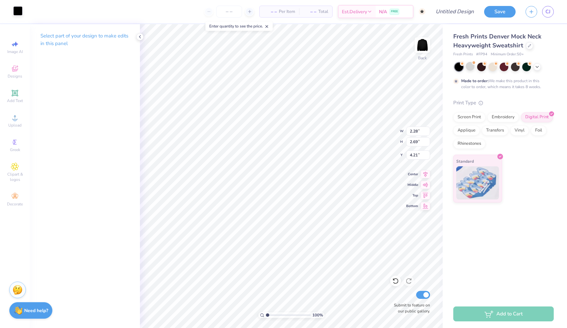
click at [17, 12] on div at bounding box center [17, 10] width 9 height 9
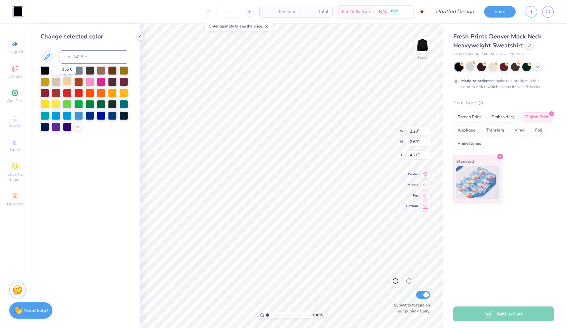
click at [67, 84] on div at bounding box center [67, 81] width 9 height 9
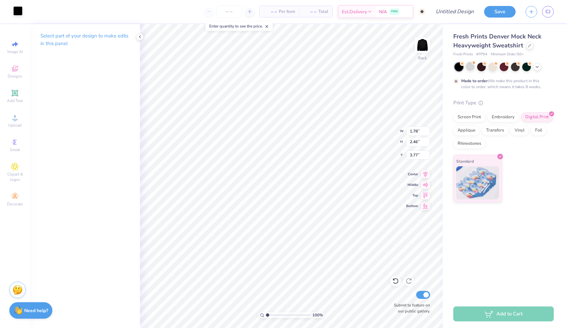
click at [20, 11] on div at bounding box center [17, 10] width 9 height 9
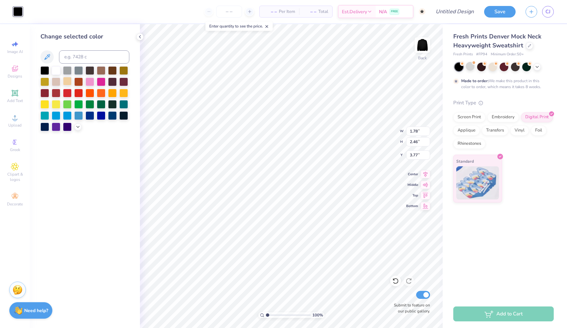
click at [66, 83] on div at bounding box center [67, 81] width 9 height 9
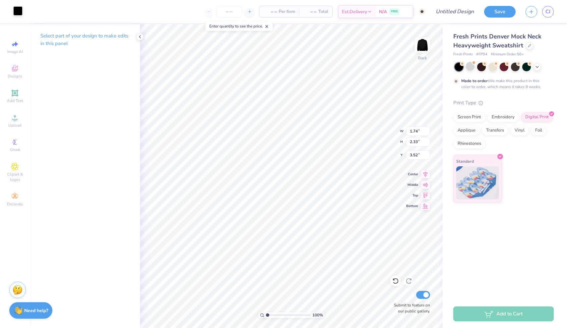
click at [17, 11] on div at bounding box center [17, 10] width 9 height 9
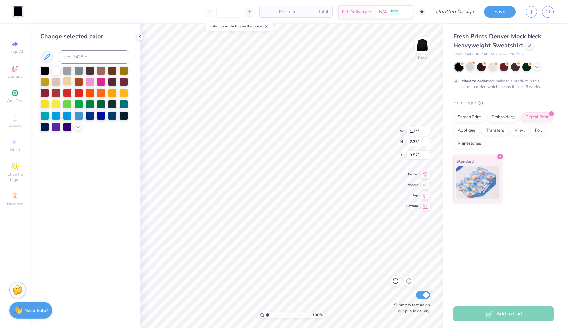
click at [67, 82] on div at bounding box center [67, 81] width 9 height 9
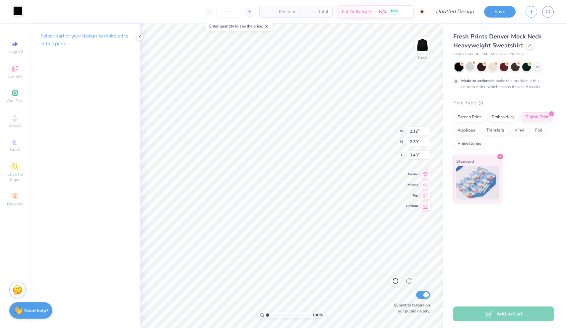
click at [16, 11] on div at bounding box center [17, 10] width 9 height 9
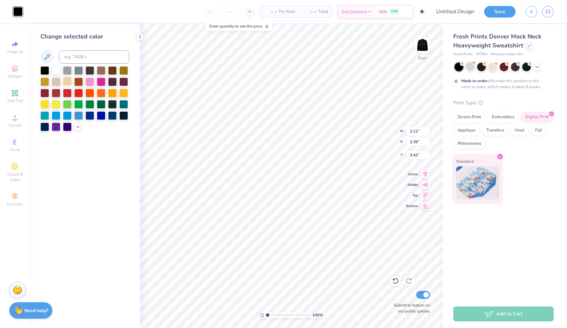
click at [67, 84] on div at bounding box center [67, 81] width 9 height 9
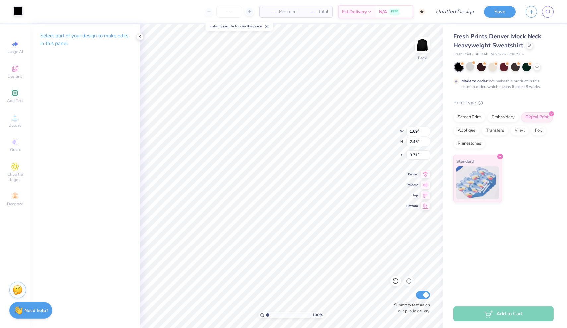
click at [17, 10] on div at bounding box center [17, 10] width 9 height 9
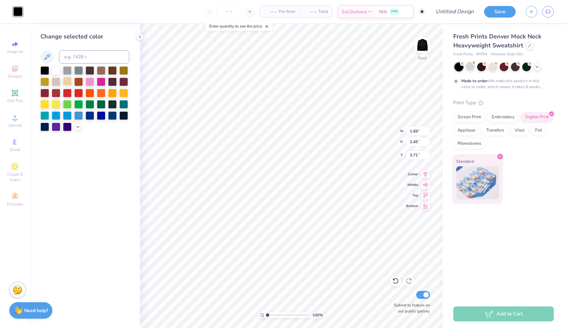
click at [69, 83] on div at bounding box center [67, 81] width 9 height 9
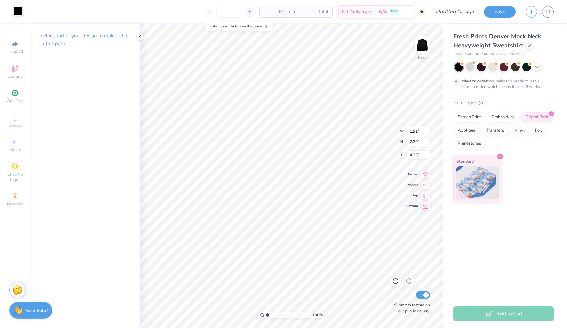
click at [22, 10] on div at bounding box center [17, 10] width 9 height 9
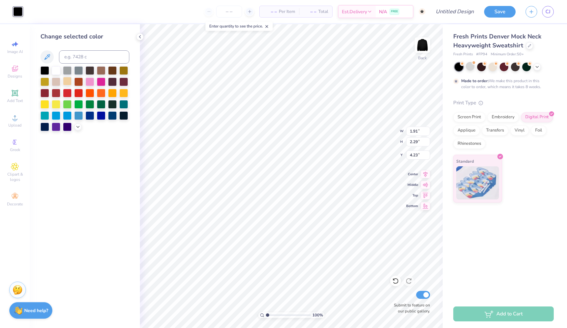
click at [67, 83] on div at bounding box center [67, 81] width 9 height 9
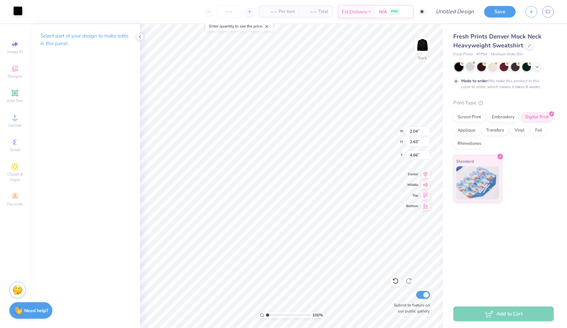
click at [19, 12] on div at bounding box center [17, 10] width 9 height 9
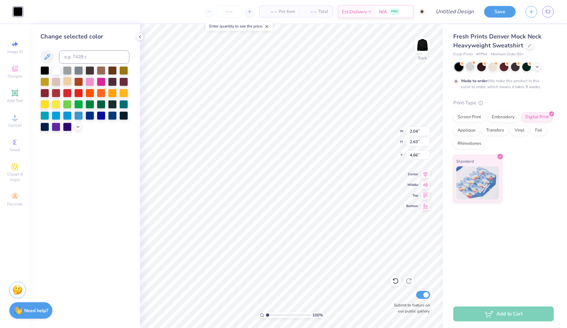
click at [67, 83] on div at bounding box center [67, 81] width 9 height 9
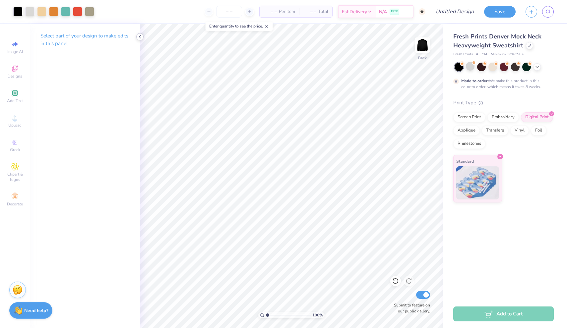
click at [140, 34] on icon at bounding box center [139, 36] width 5 height 5
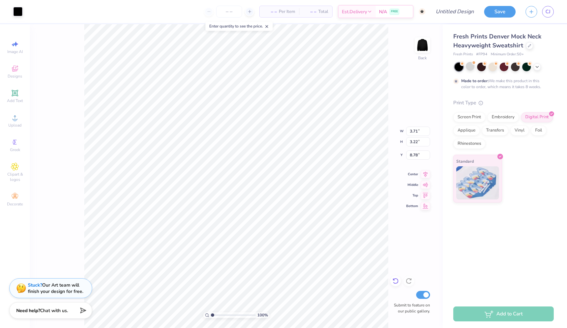
click at [398, 280] on icon at bounding box center [395, 281] width 6 height 6
click at [396, 280] on icon at bounding box center [395, 281] width 7 height 7
click at [18, 9] on div at bounding box center [17, 10] width 9 height 9
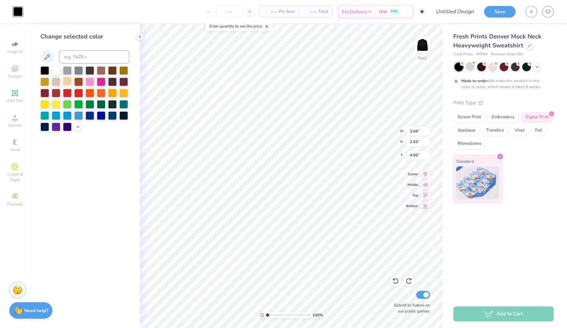
click at [65, 81] on div at bounding box center [67, 81] width 9 height 9
click at [139, 36] on icon at bounding box center [139, 36] width 5 height 5
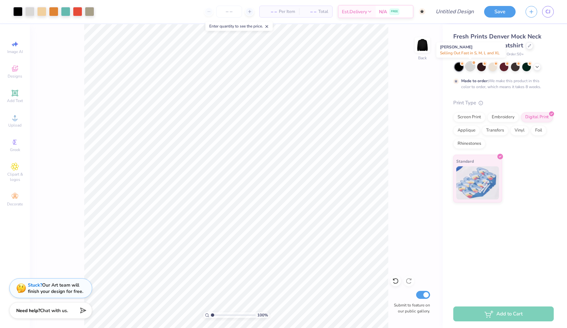
click at [470, 66] on div at bounding box center [470, 66] width 9 height 9
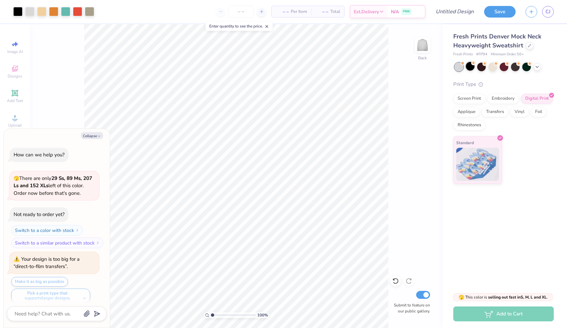
scroll to position [1926, 0]
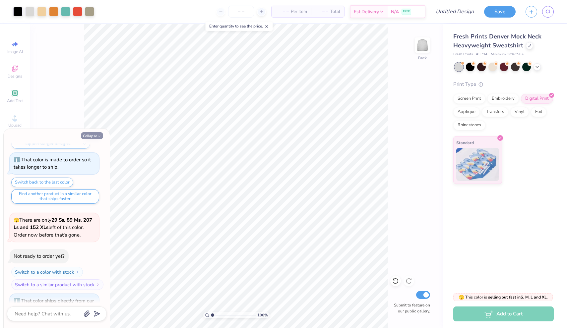
click at [98, 135] on icon "button" at bounding box center [99, 136] width 4 height 4
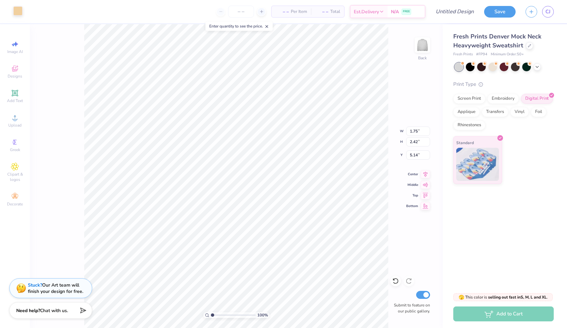
click at [18, 10] on div at bounding box center [17, 10] width 9 height 9
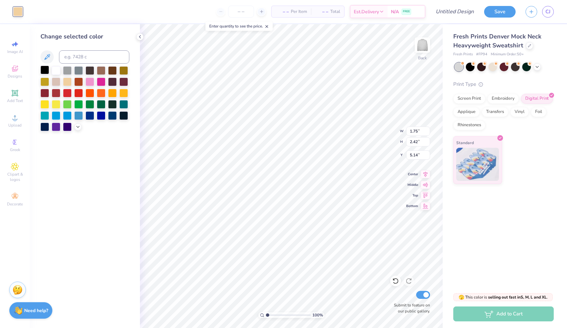
click at [43, 71] on div at bounding box center [44, 70] width 9 height 9
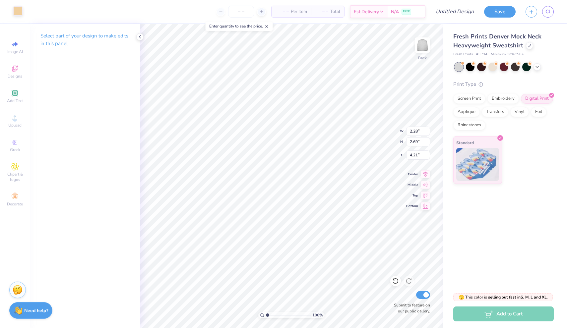
click at [17, 12] on div at bounding box center [17, 10] width 9 height 9
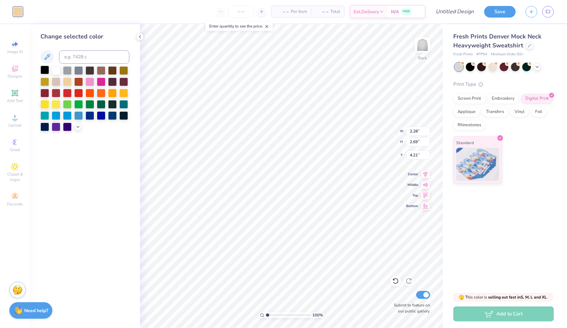
click at [47, 71] on div at bounding box center [44, 70] width 9 height 9
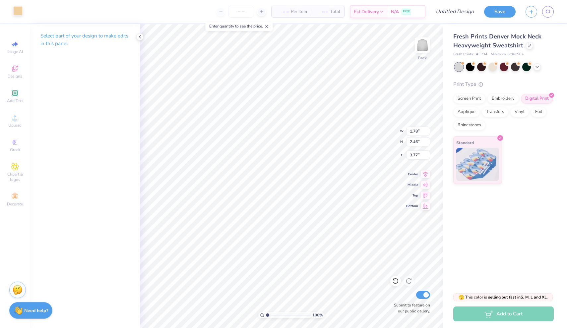
click at [16, 12] on div at bounding box center [17, 10] width 9 height 9
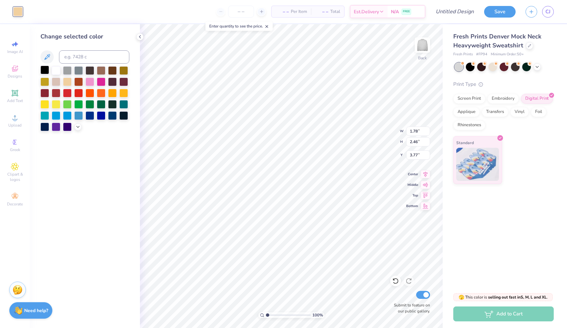
click at [45, 71] on div at bounding box center [44, 70] width 9 height 9
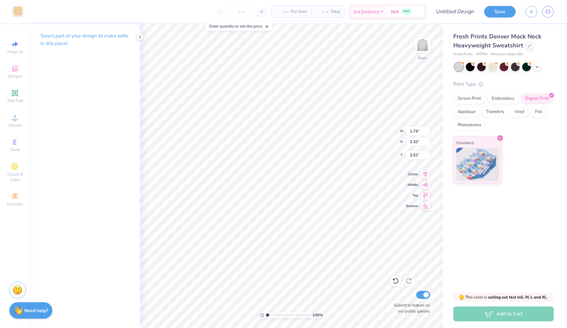
click at [14, 10] on div at bounding box center [17, 10] width 9 height 9
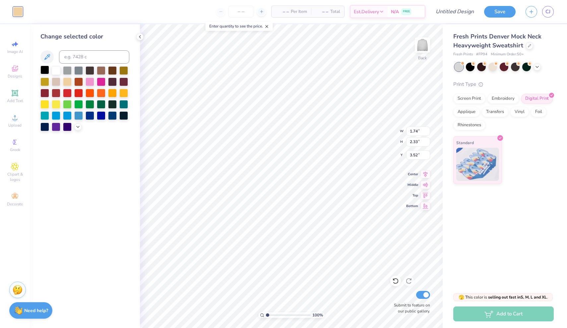
click at [46, 70] on div at bounding box center [44, 70] width 9 height 9
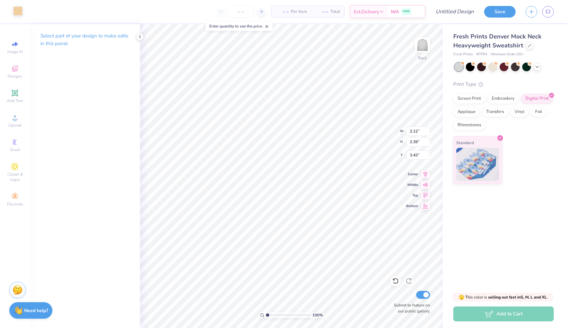
click at [14, 10] on div at bounding box center [17, 10] width 9 height 9
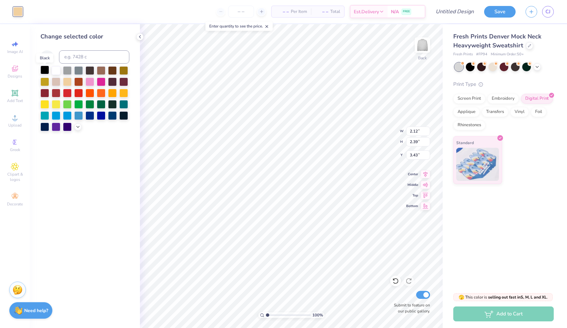
click at [46, 73] on div at bounding box center [44, 70] width 9 height 9
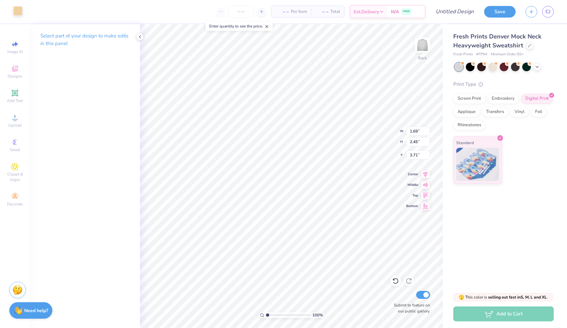
click at [18, 9] on div at bounding box center [17, 10] width 9 height 9
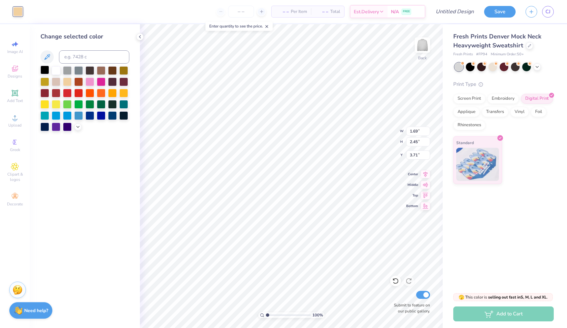
click at [47, 71] on div at bounding box center [44, 70] width 9 height 9
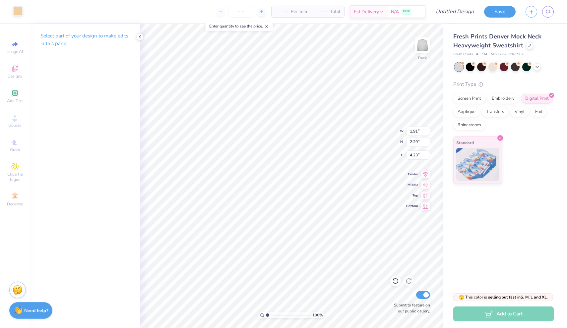
click at [16, 11] on div at bounding box center [17, 10] width 9 height 9
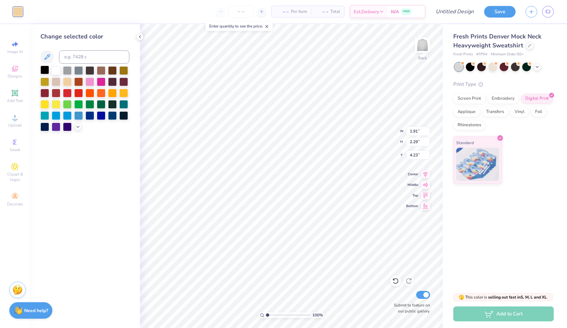
click at [44, 67] on div at bounding box center [44, 70] width 9 height 9
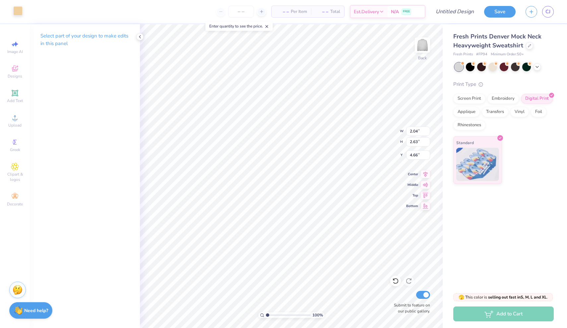
click at [18, 9] on div at bounding box center [17, 10] width 9 height 9
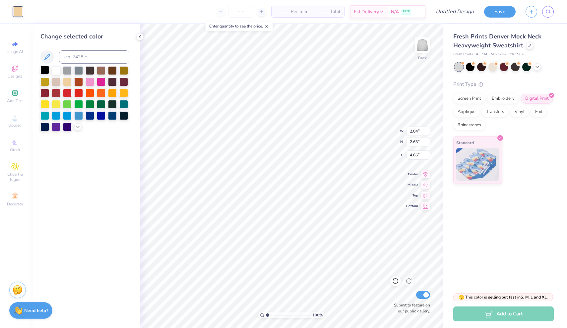
click at [46, 68] on div at bounding box center [44, 70] width 9 height 9
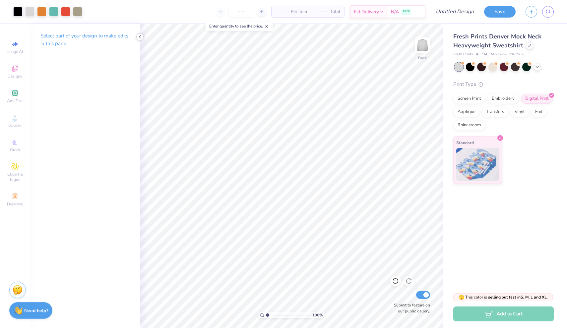
click at [141, 37] on icon at bounding box center [139, 36] width 5 height 5
